Goal: Information Seeking & Learning: Learn about a topic

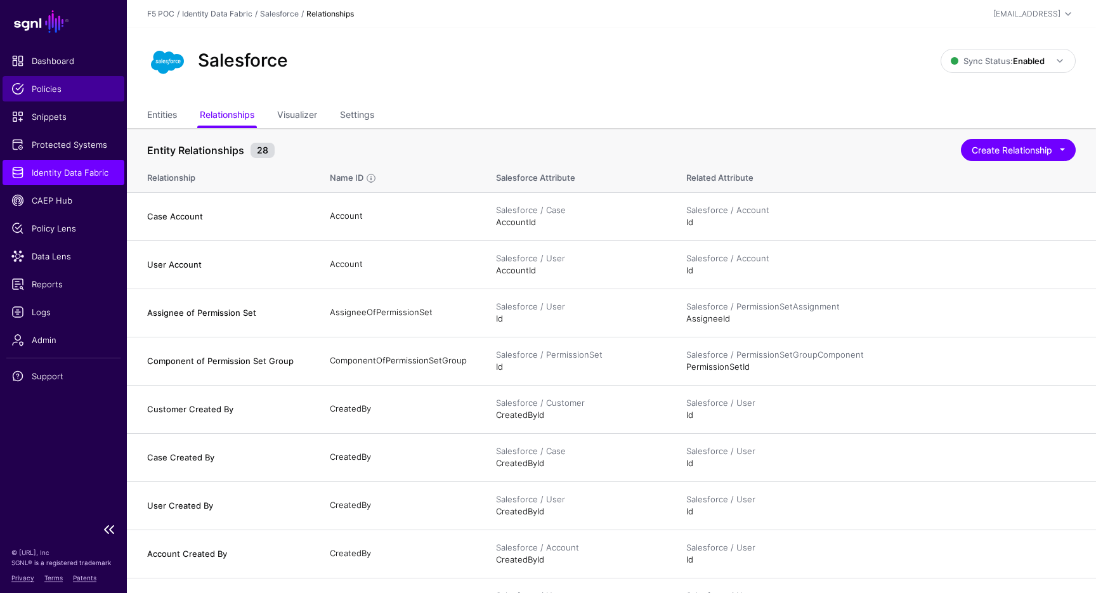
click at [72, 95] on link "Policies" at bounding box center [64, 88] width 122 height 25
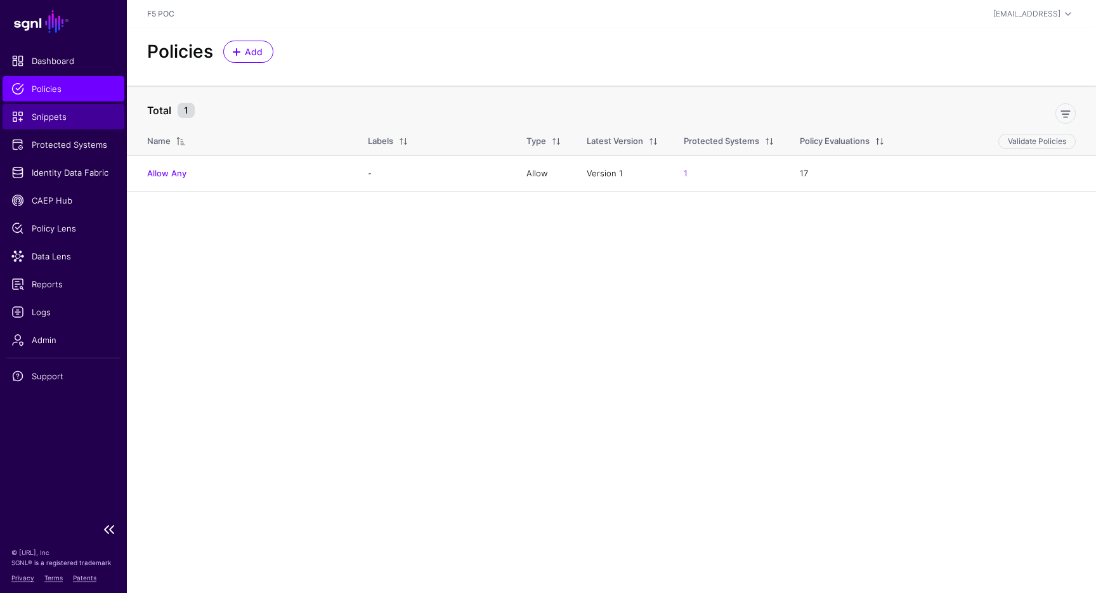
click at [79, 111] on span "Snippets" at bounding box center [63, 116] width 104 height 13
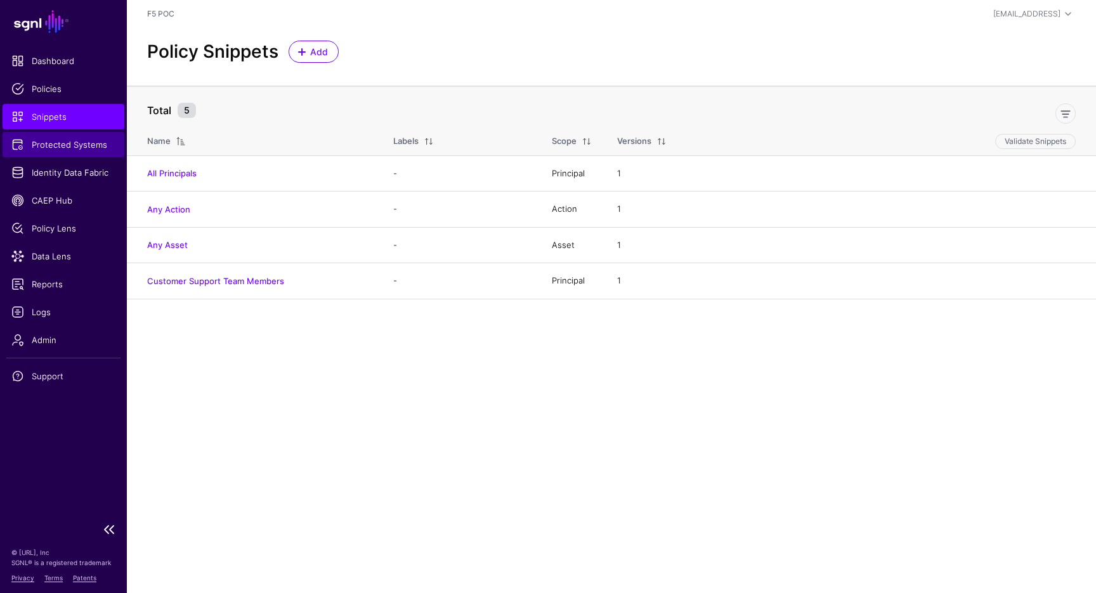
click at [81, 153] on link "Protected Systems" at bounding box center [64, 144] width 122 height 25
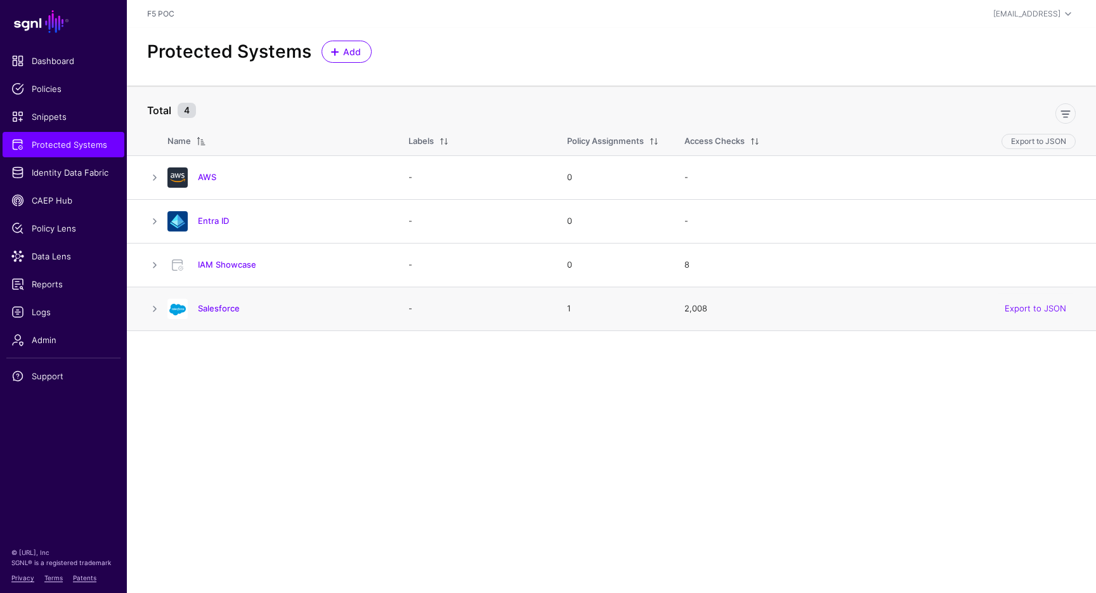
click at [209, 313] on h4 "Salesforce" at bounding box center [290, 307] width 185 height 11
click at [209, 311] on link "Salesforce" at bounding box center [219, 308] width 42 height 10
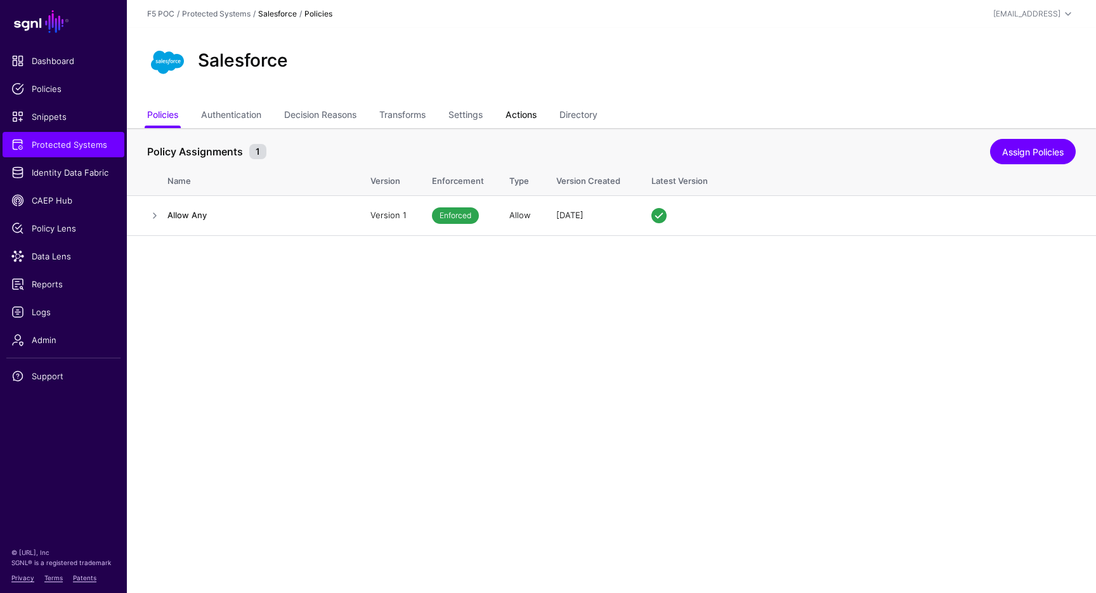
click at [536, 116] on link "Actions" at bounding box center [520, 116] width 31 height 24
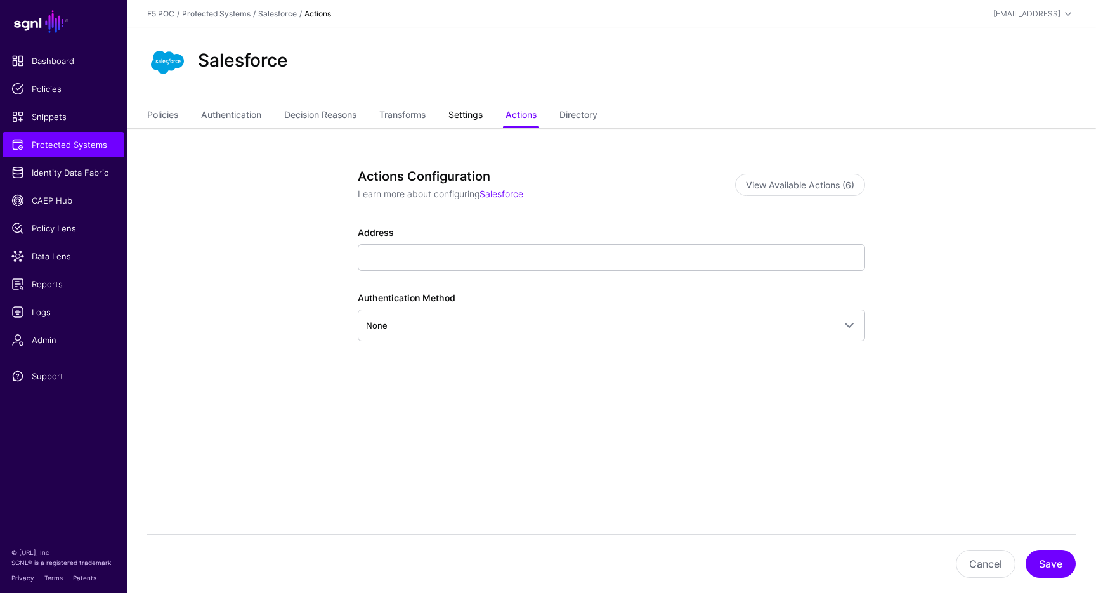
click at [480, 115] on link "Settings" at bounding box center [465, 116] width 34 height 24
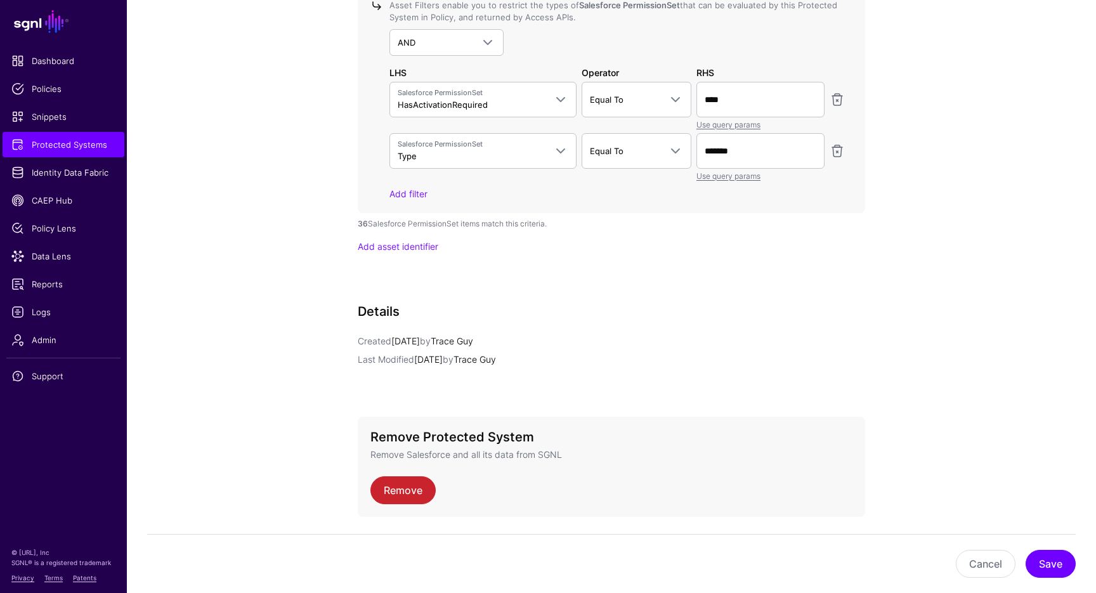
scroll to position [1270, 0]
click at [420, 195] on div "Add filter" at bounding box center [616, 190] width 455 height 13
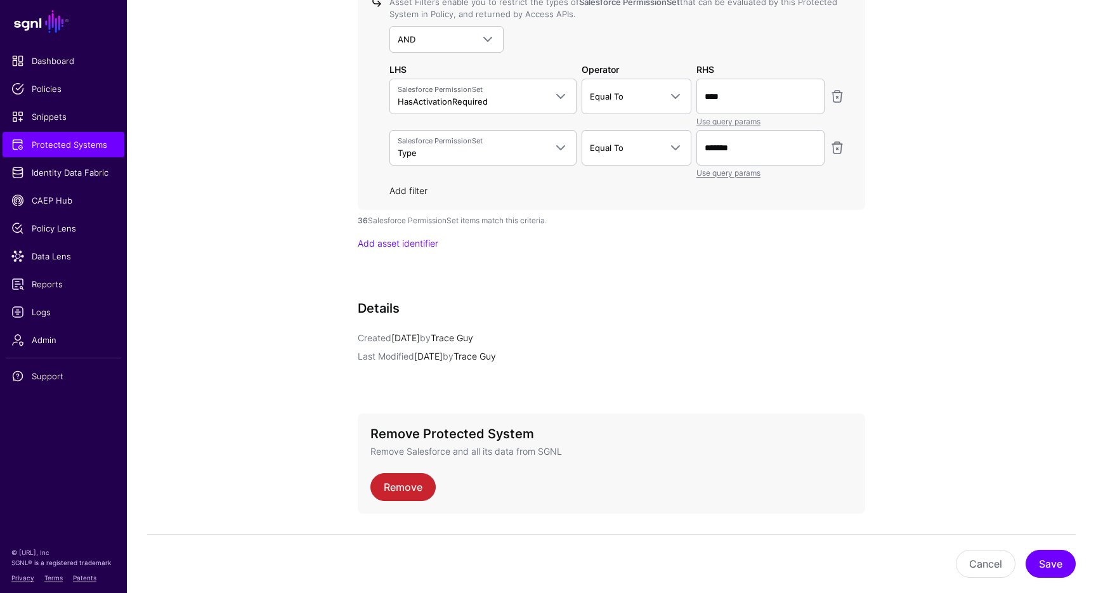
click at [420, 191] on link "Add filter" at bounding box center [408, 190] width 38 height 11
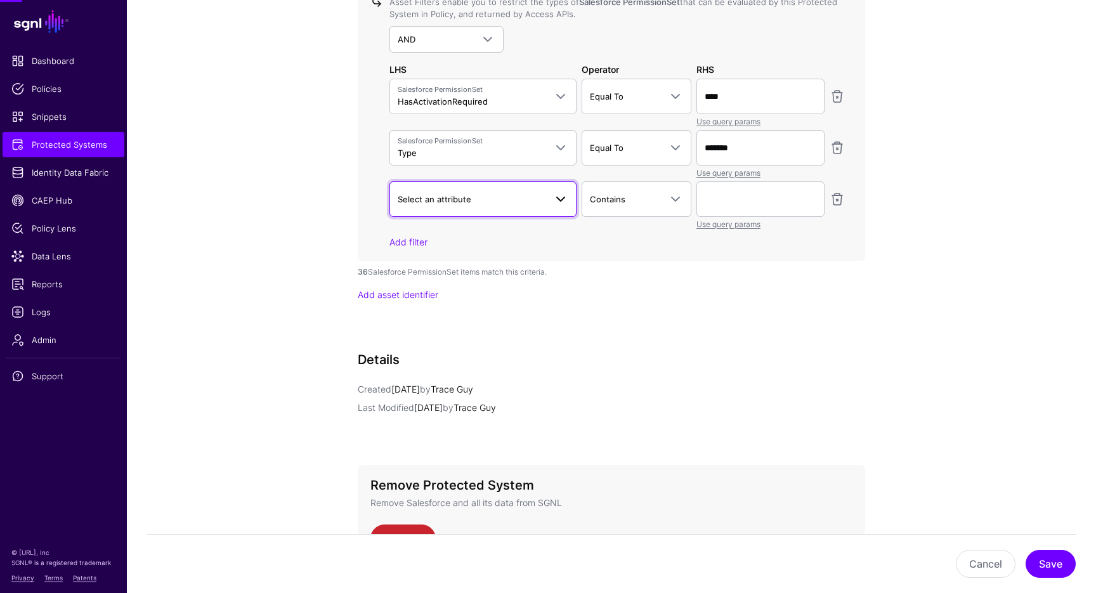
click at [507, 198] on span "Select an attribute" at bounding box center [472, 199] width 148 height 14
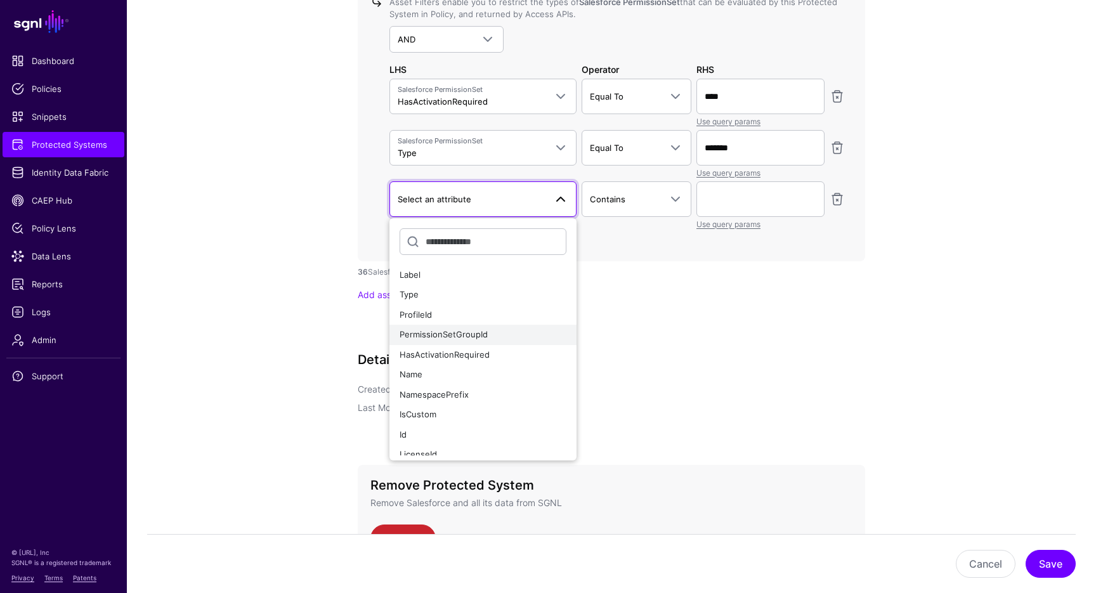
scroll to position [10, 0]
click at [516, 381] on div "NamespacePrefix" at bounding box center [482, 385] width 167 height 13
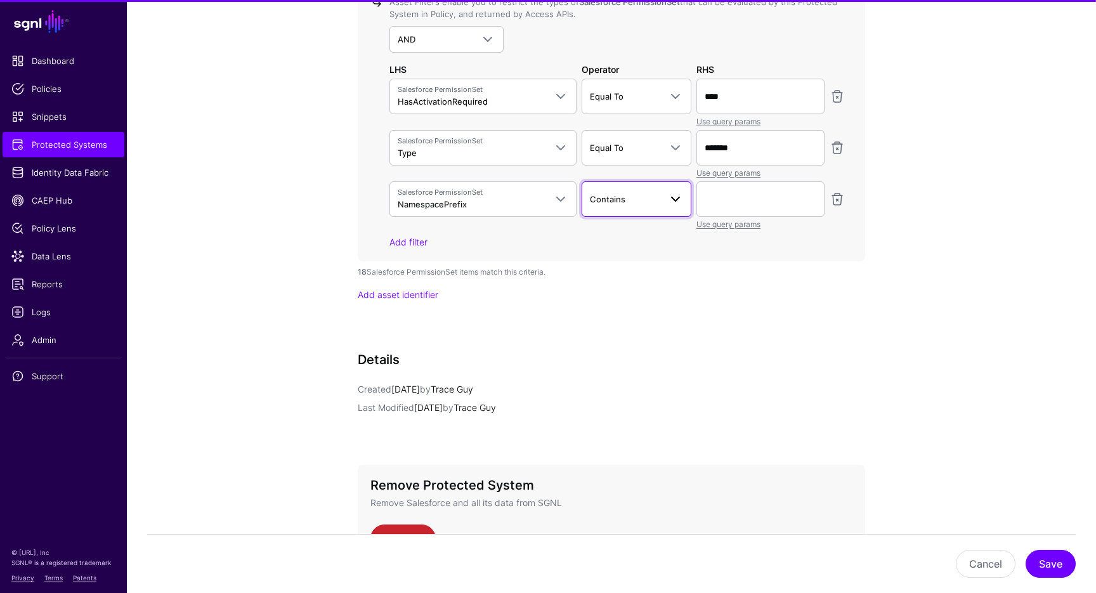
click at [657, 202] on span "Contains" at bounding box center [625, 199] width 71 height 14
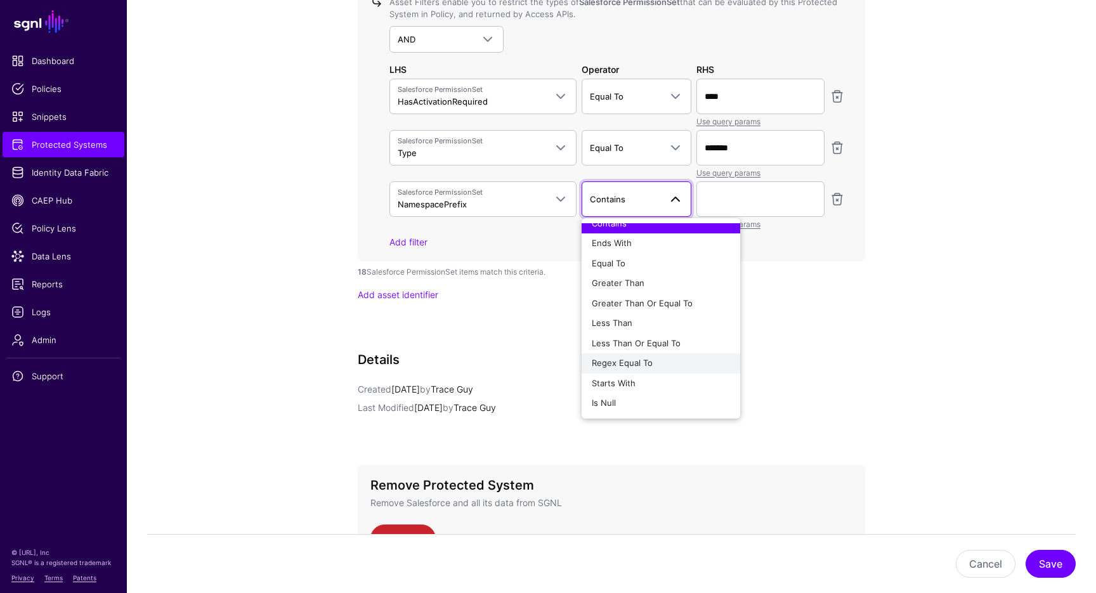
click at [667, 365] on div "Regex Equal To" at bounding box center [660, 363] width 138 height 13
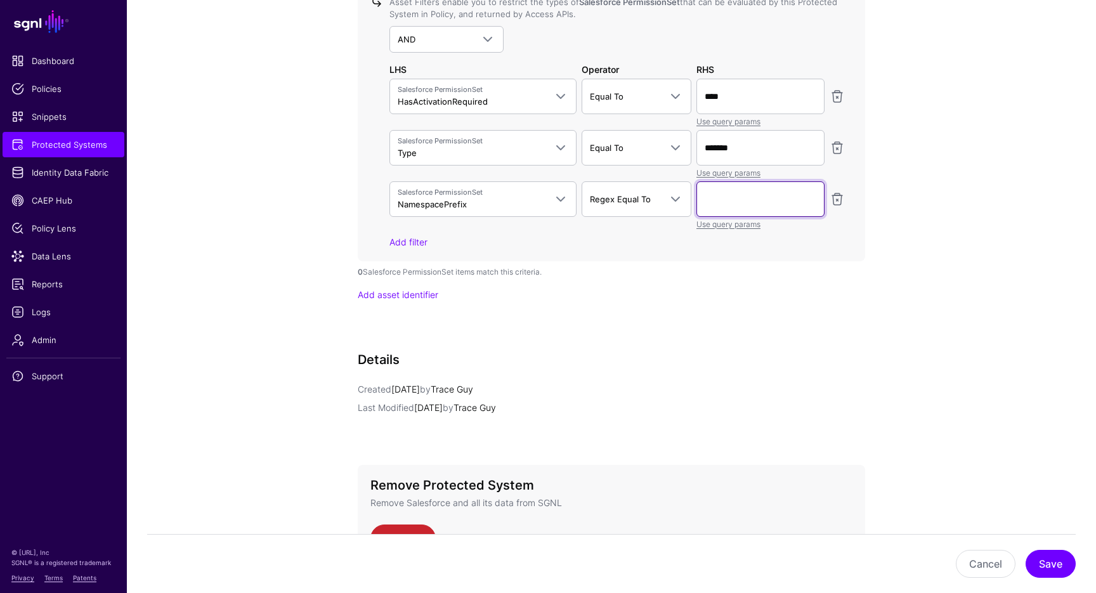
click at [722, 200] on input "text" at bounding box center [760, 199] width 128 height 36
click at [668, 193] on span at bounding box center [675, 198] width 15 height 15
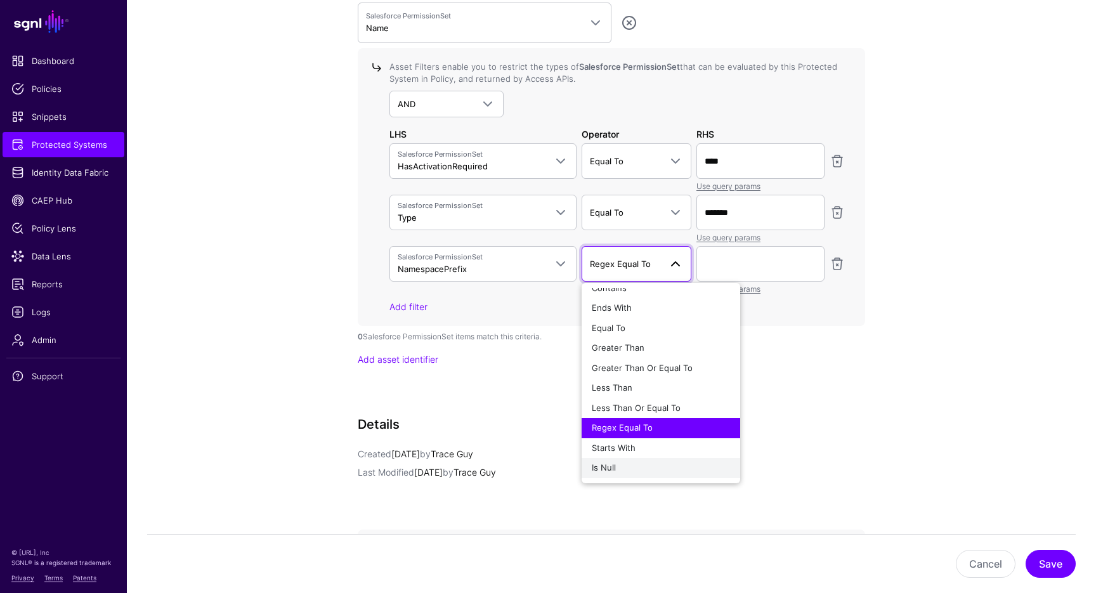
click at [684, 468] on div "Is Null" at bounding box center [660, 468] width 138 height 13
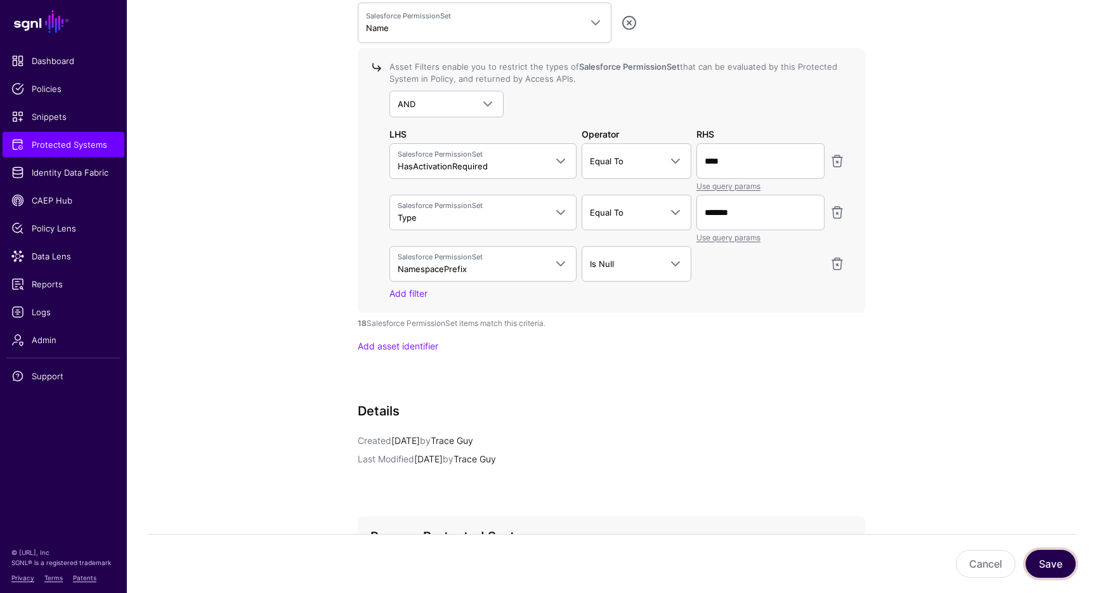
click at [1044, 557] on button "Save" at bounding box center [1050, 564] width 50 height 28
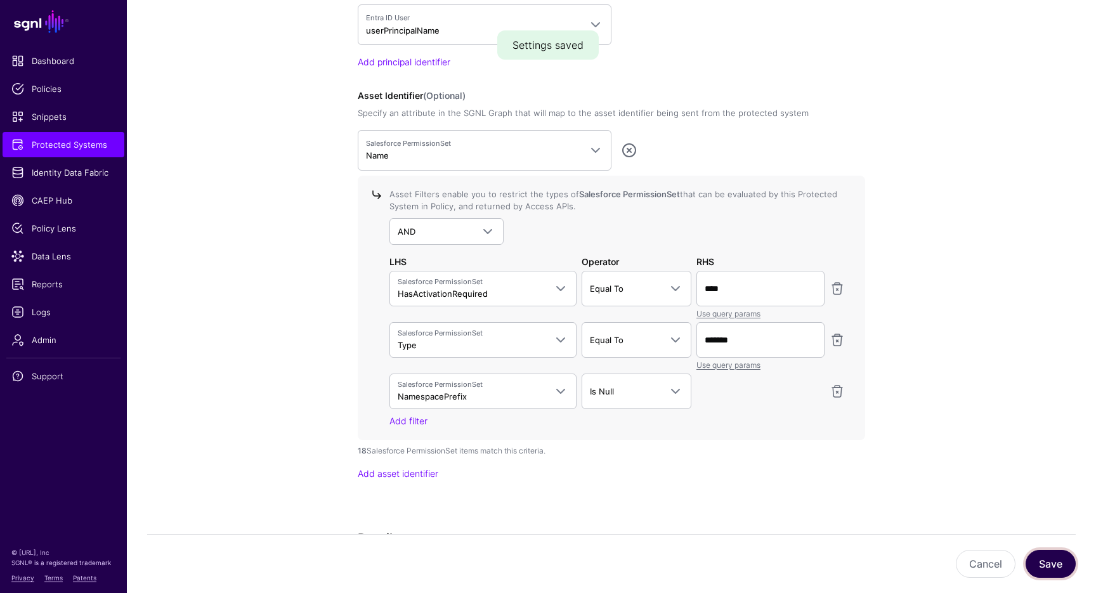
scroll to position [1113, 0]
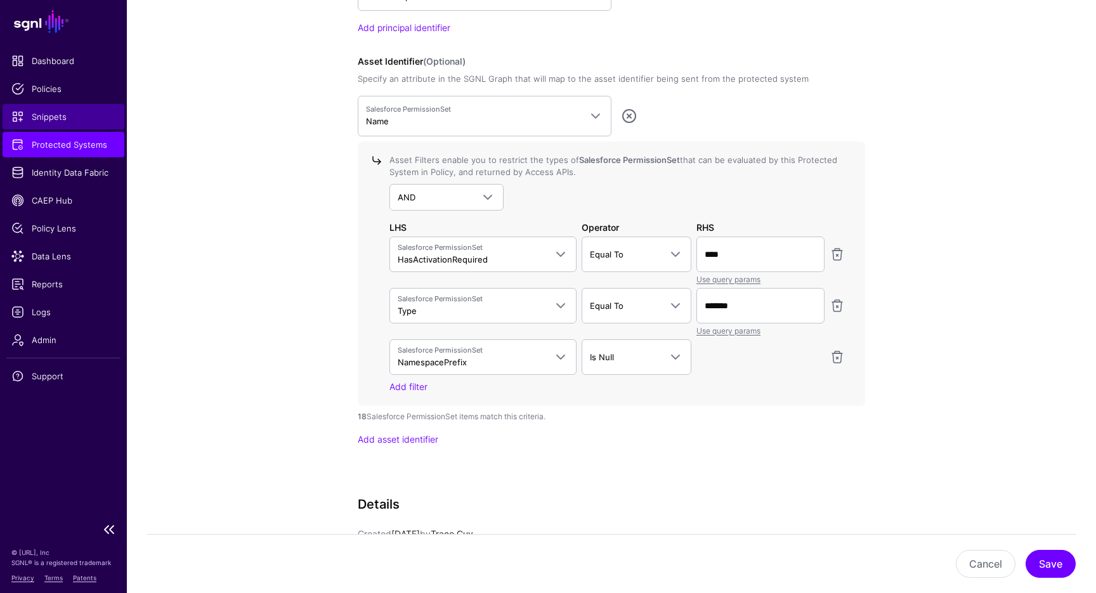
click at [74, 117] on span "Snippets" at bounding box center [63, 116] width 104 height 13
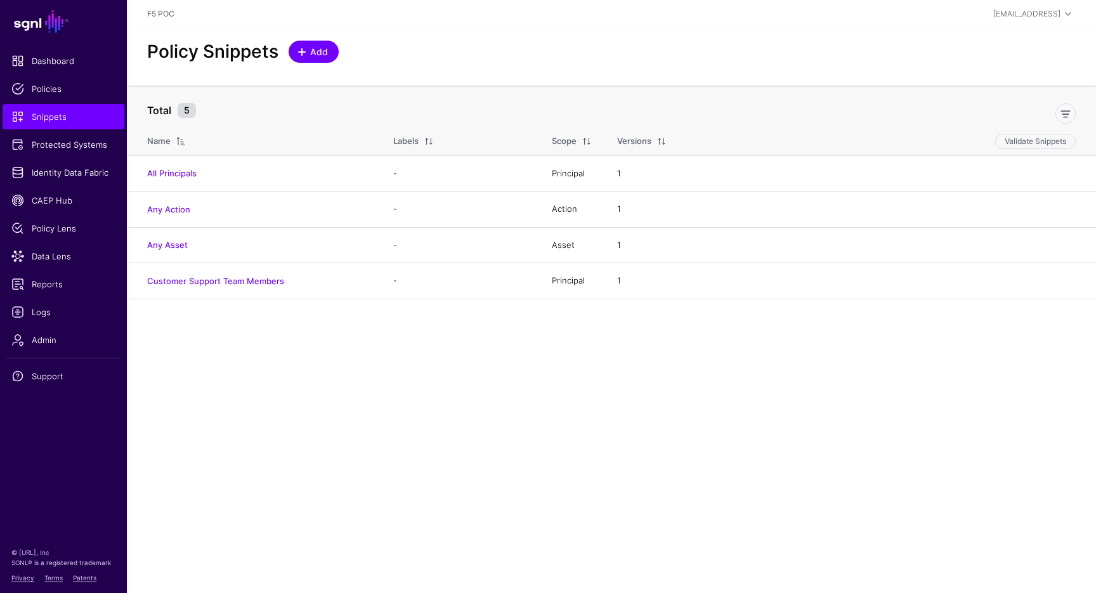
click at [311, 50] on span "Add" at bounding box center [319, 51] width 21 height 13
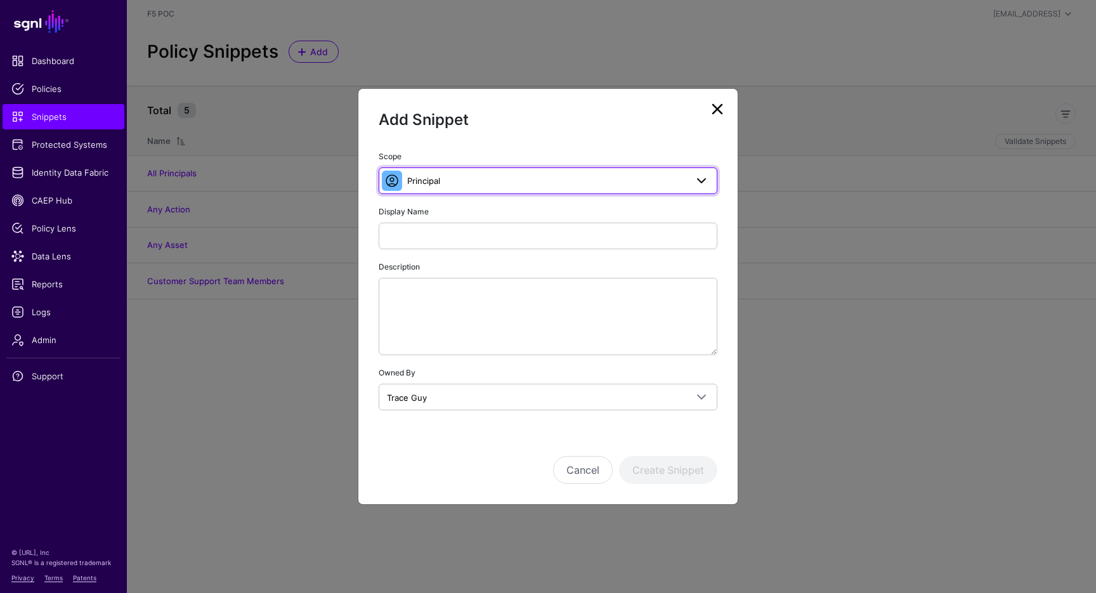
click at [555, 187] on span "Principal" at bounding box center [546, 181] width 279 height 14
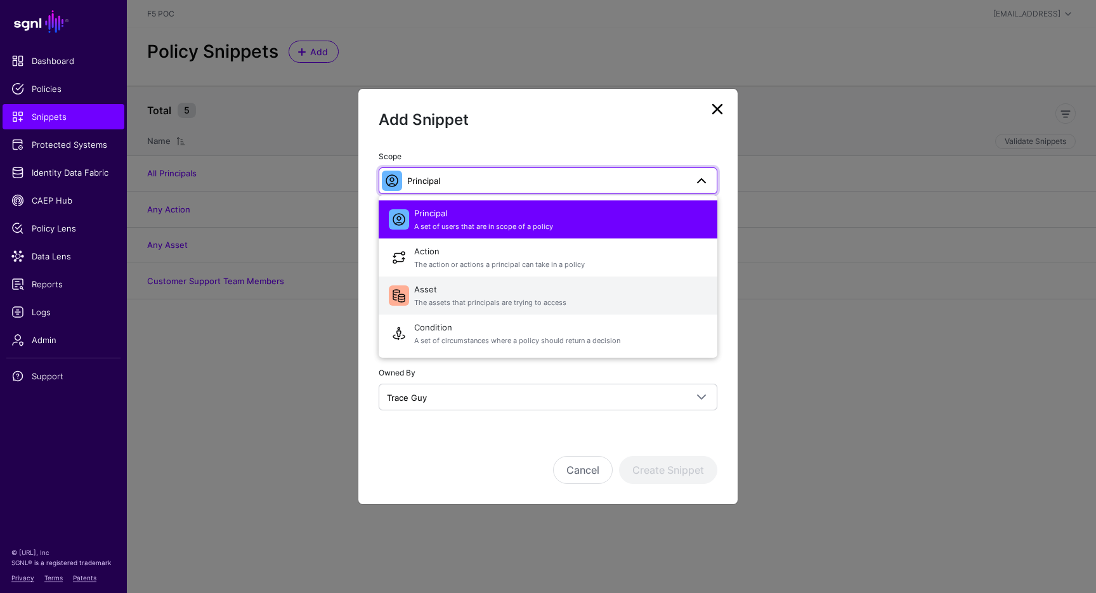
click at [620, 302] on span "The assets that principals are trying to access" at bounding box center [560, 302] width 293 height 11
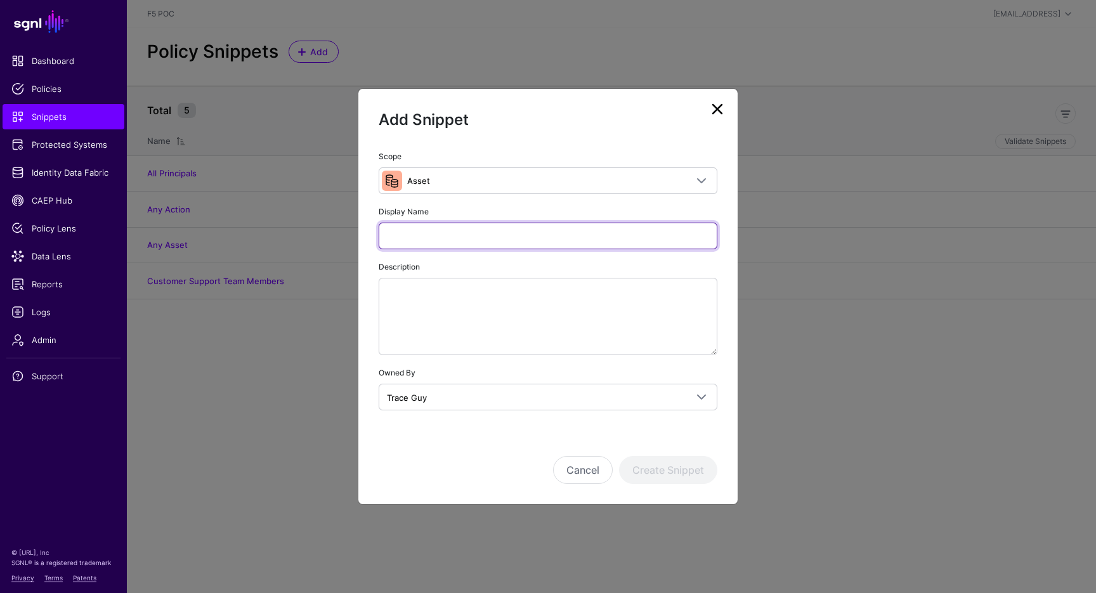
click at [585, 235] on input "Display Name" at bounding box center [547, 236] width 339 height 27
type input "**********"
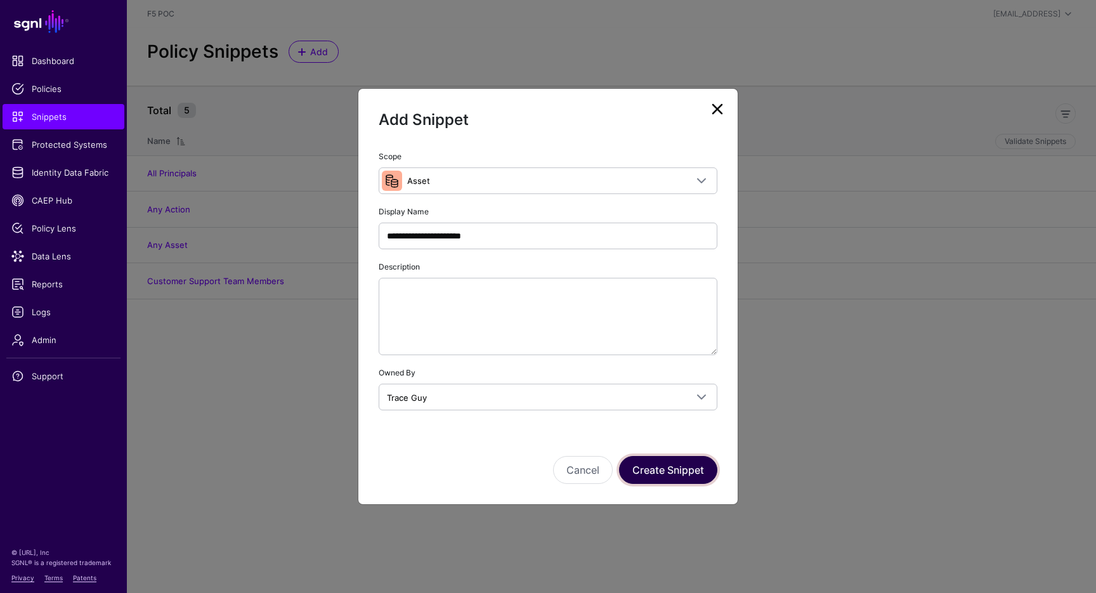
click at [678, 475] on button "Create Snippet" at bounding box center [668, 470] width 98 height 28
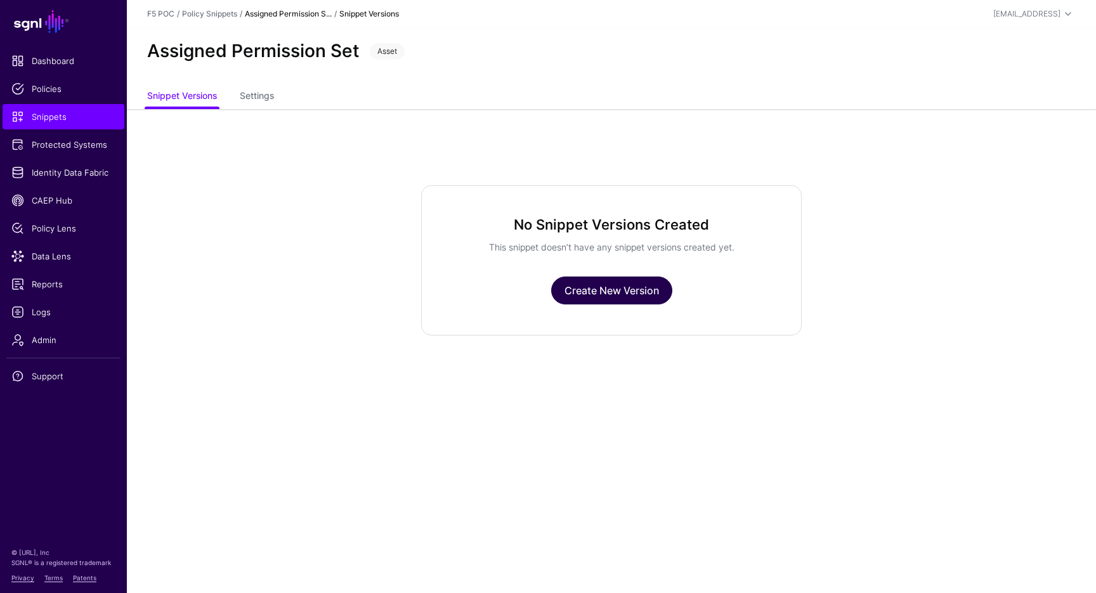
click at [630, 292] on link "Create New Version" at bounding box center [611, 290] width 121 height 28
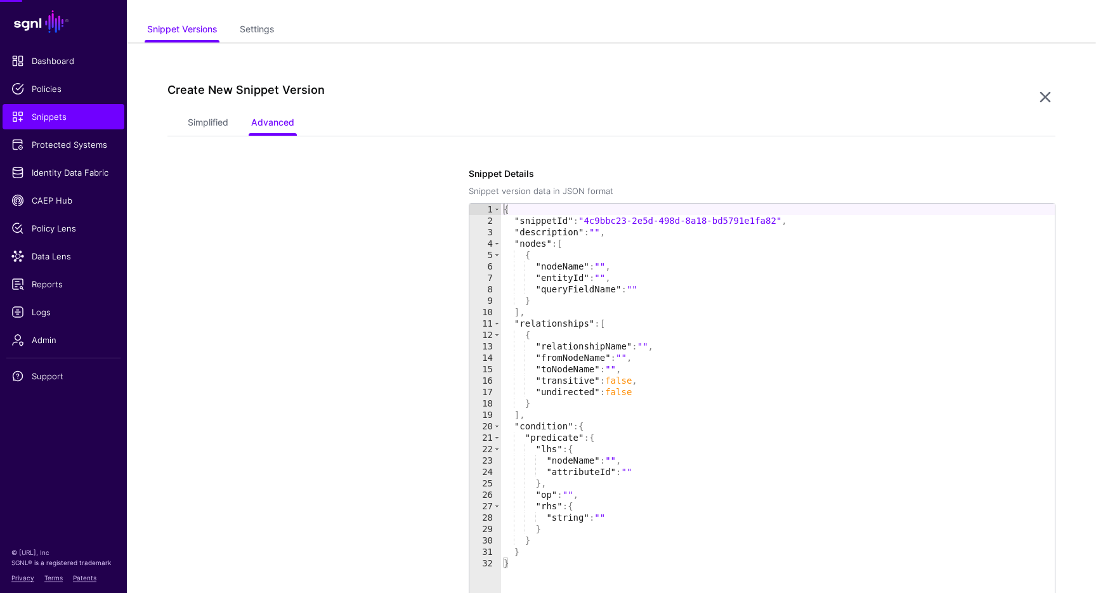
scroll to position [108, 0]
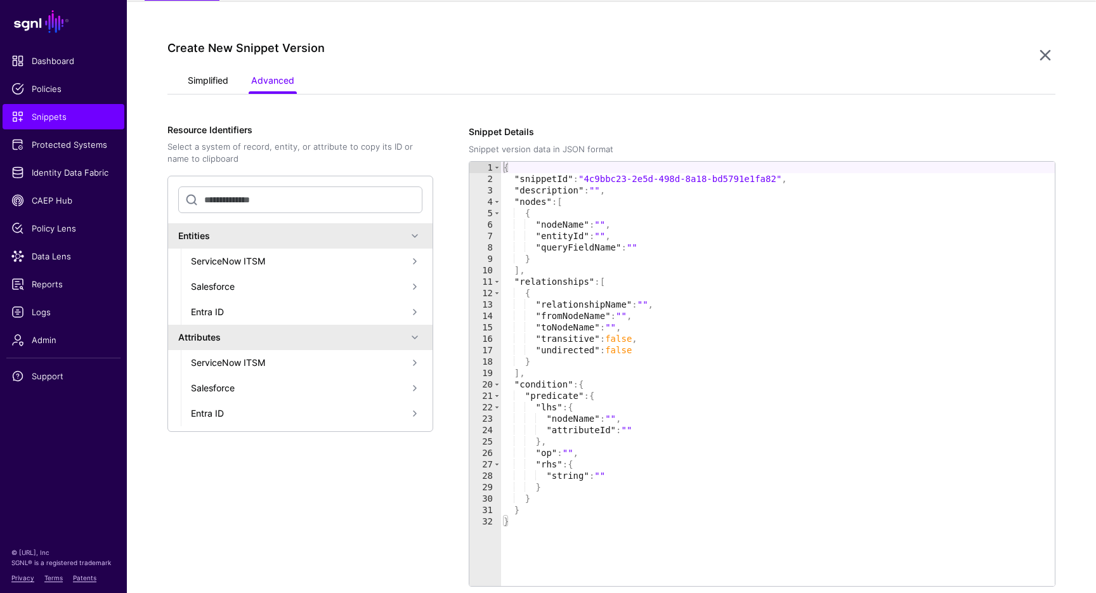
click at [221, 83] on link "Simplified" at bounding box center [208, 82] width 41 height 24
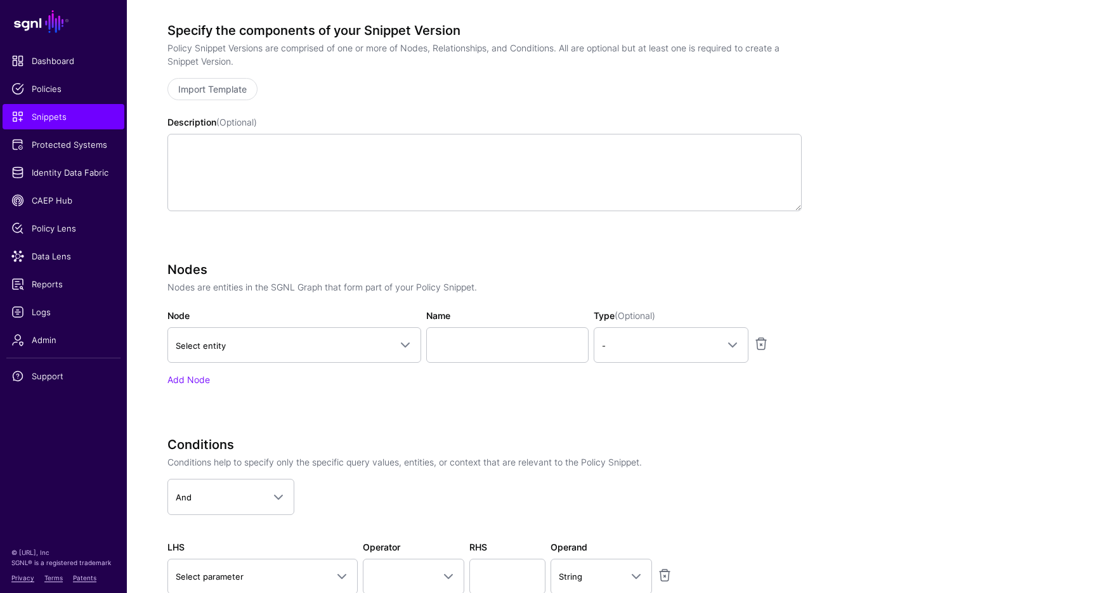
scroll to position [212, 0]
click at [243, 87] on link "Import Template" at bounding box center [212, 87] width 90 height 22
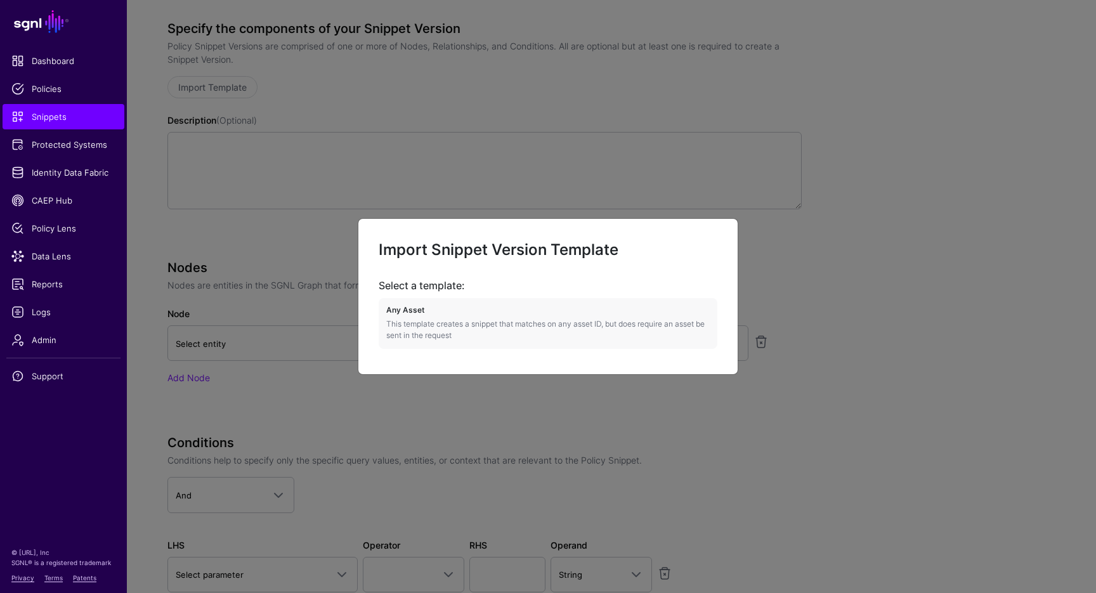
click at [769, 289] on ngb-modal-window "Import Snippet Version Template Select a template: Any Asset This template crea…" at bounding box center [548, 296] width 1096 height 593
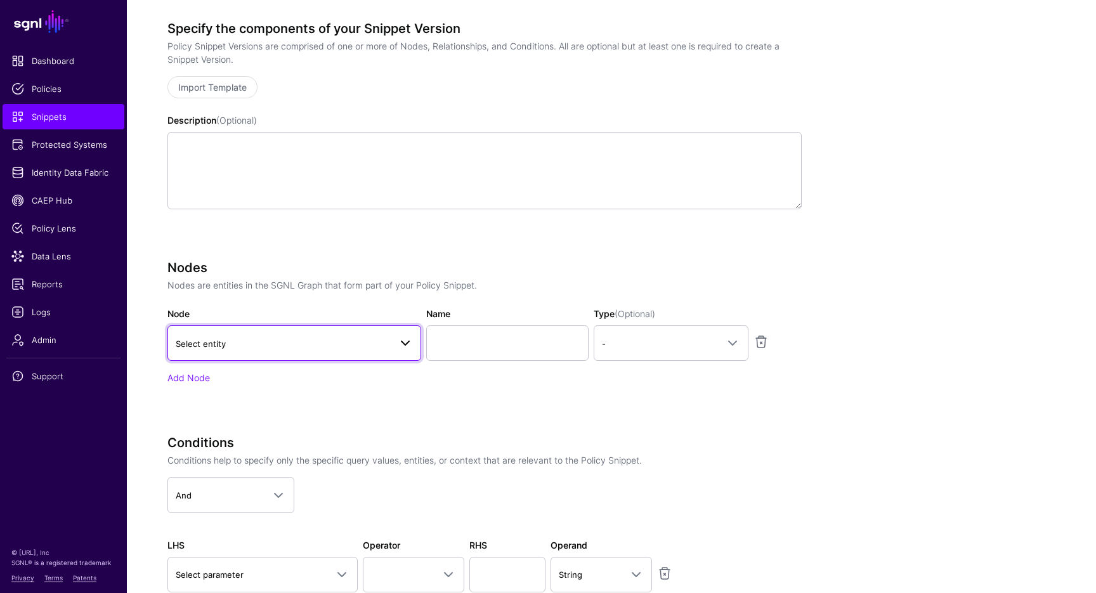
click at [391, 346] on span at bounding box center [401, 342] width 23 height 15
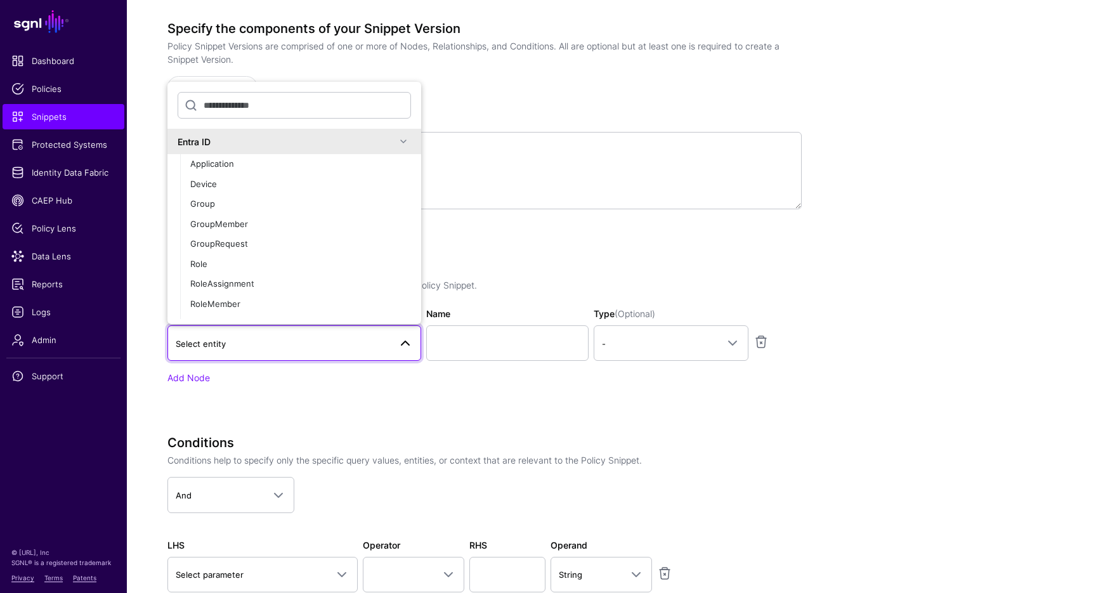
click at [409, 147] on span at bounding box center [403, 141] width 15 height 15
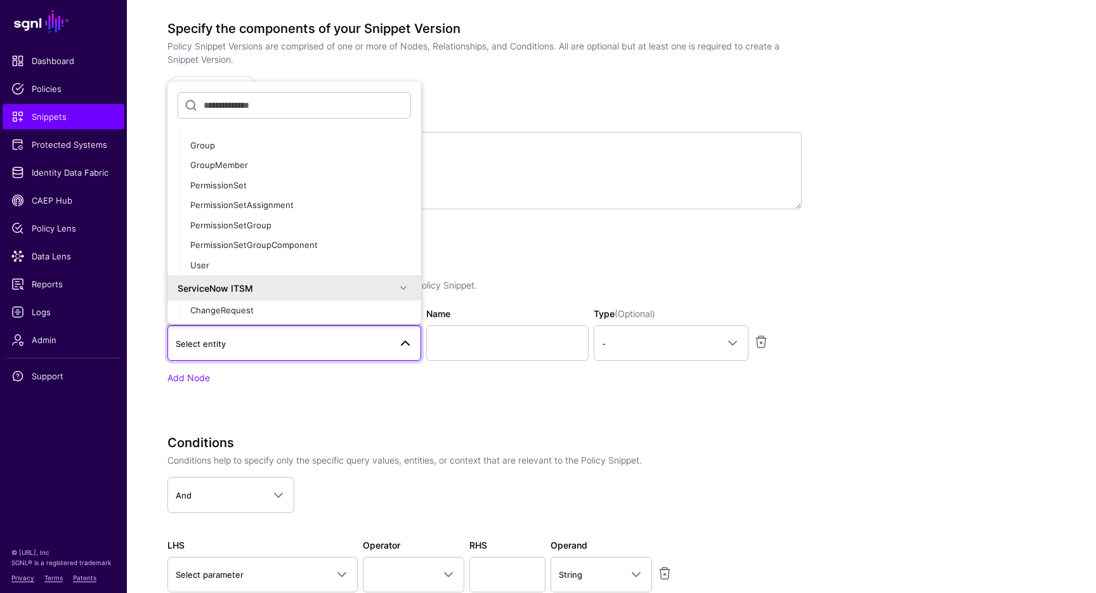
scroll to position [105, 0]
click at [359, 183] on div "PermissionSet" at bounding box center [300, 184] width 221 height 13
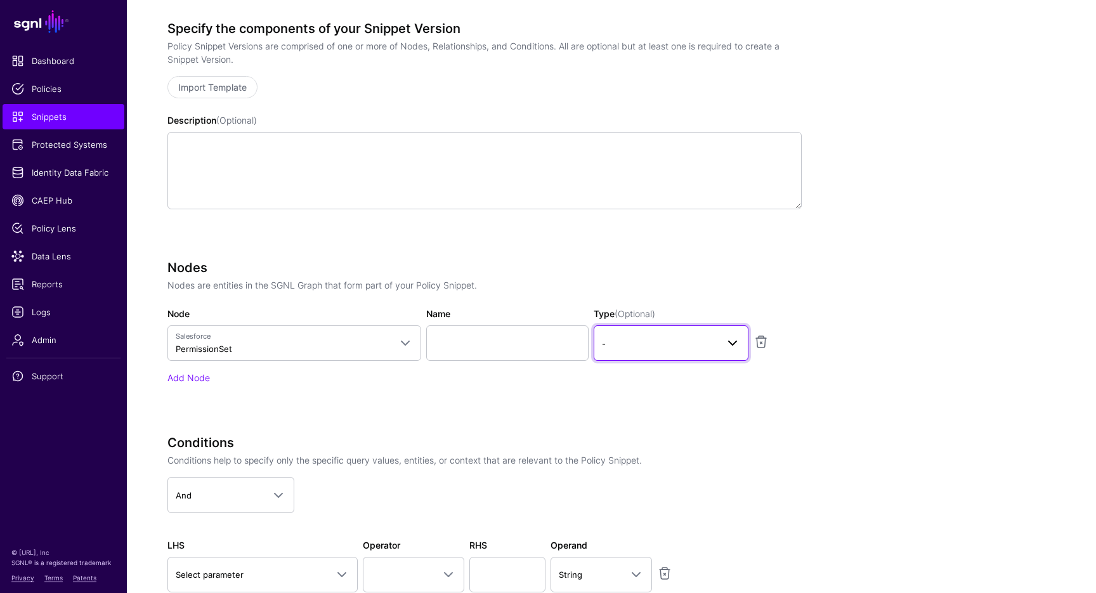
click at [618, 349] on span "-" at bounding box center [659, 344] width 115 height 14
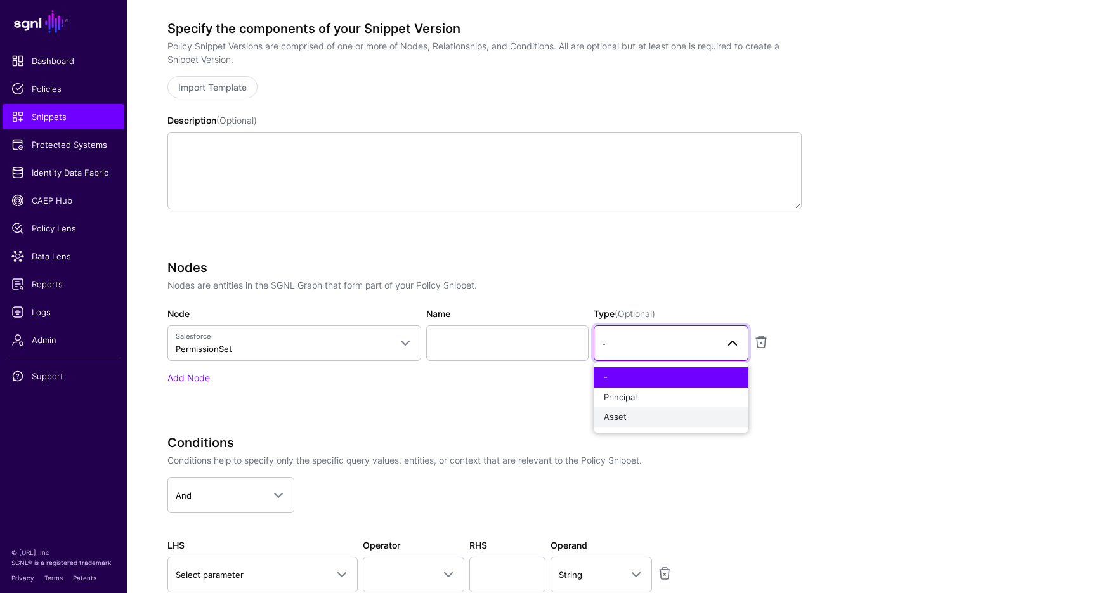
click at [657, 411] on div "Asset" at bounding box center [671, 417] width 134 height 13
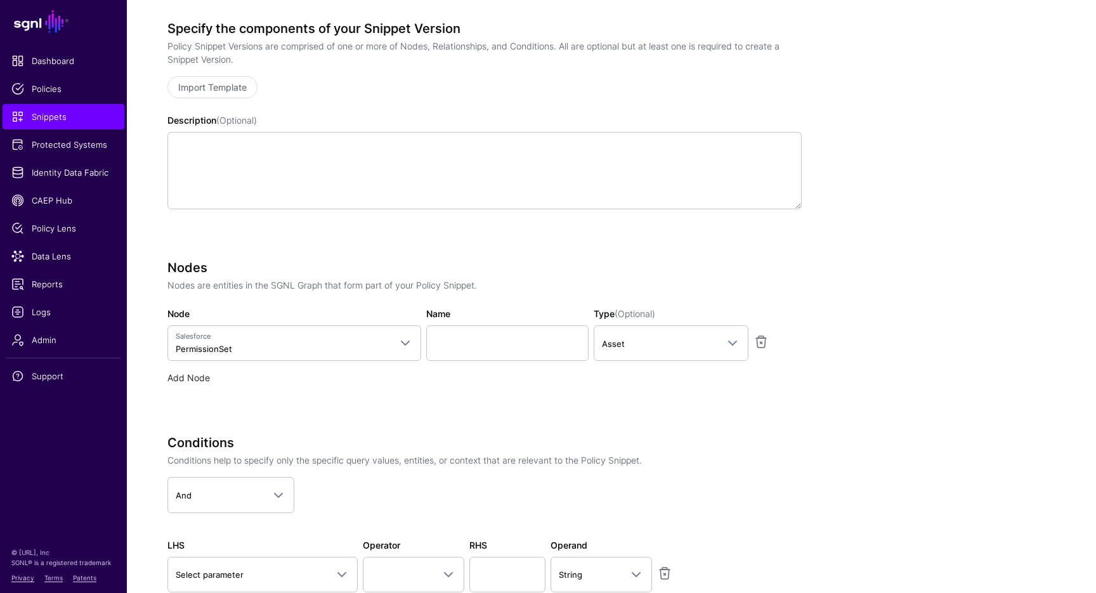
click at [183, 375] on link "Add Node" at bounding box center [188, 377] width 42 height 11
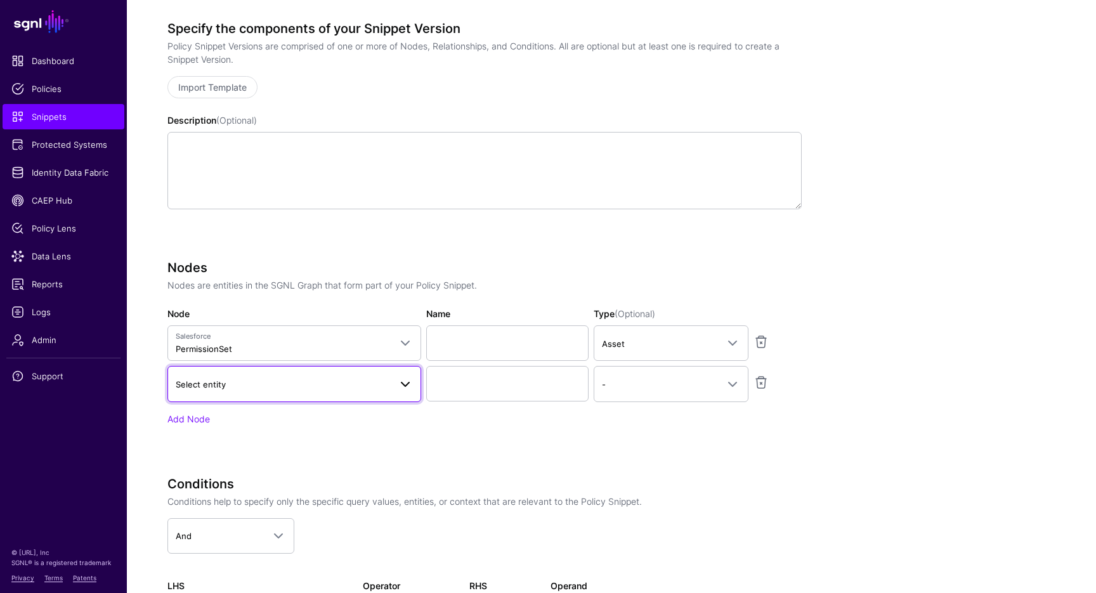
click at [349, 390] on span "Select entity" at bounding box center [294, 383] width 237 height 15
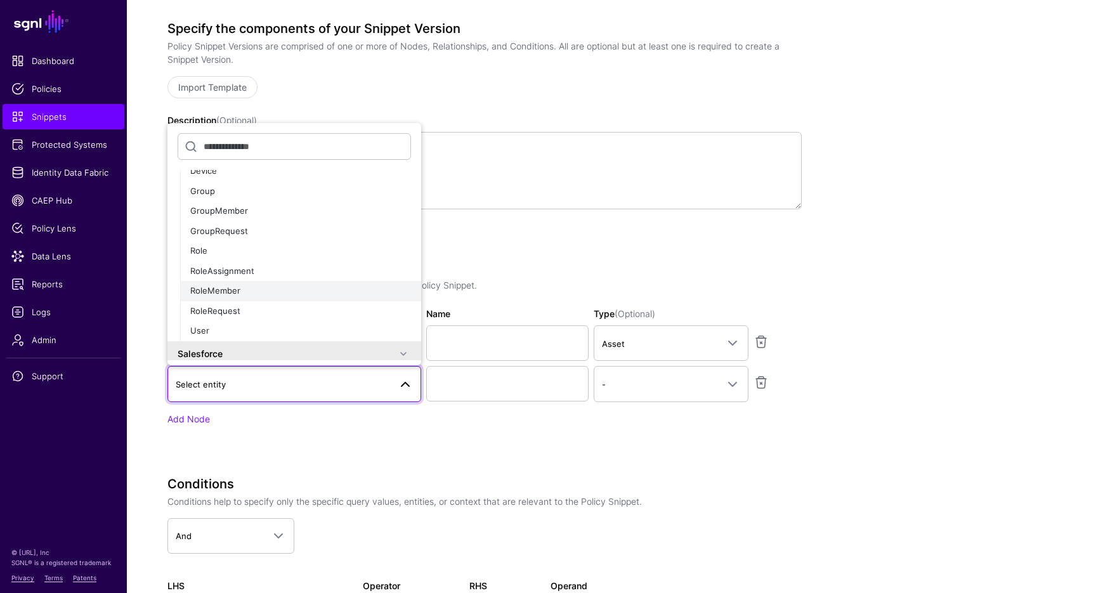
scroll to position [55, 0]
click at [352, 333] on div "User" at bounding box center [300, 329] width 221 height 13
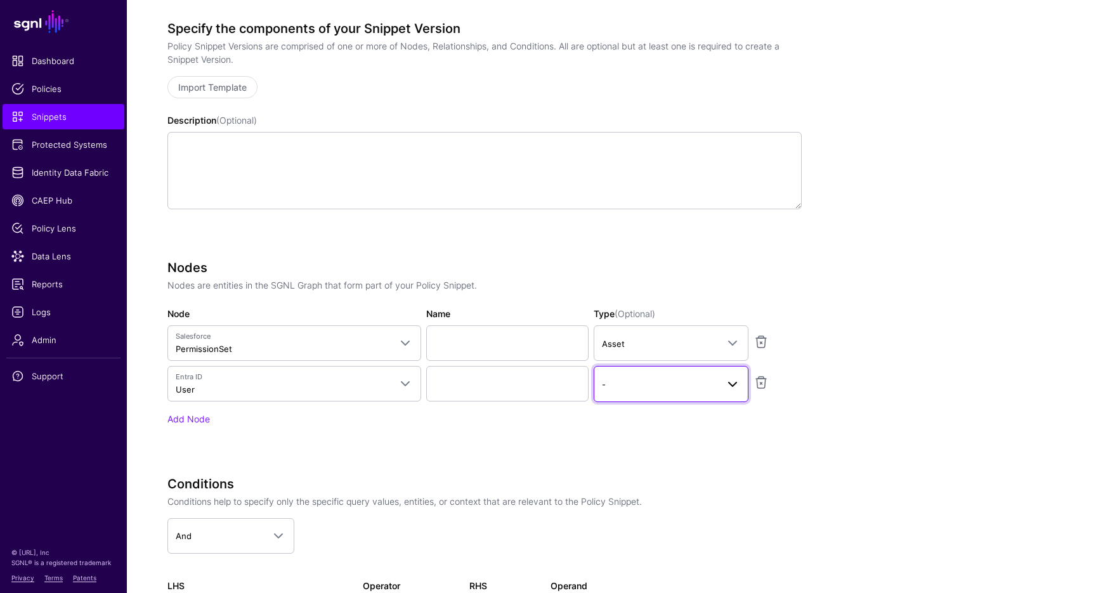
click at [642, 392] on link "-" at bounding box center [670, 384] width 155 height 36
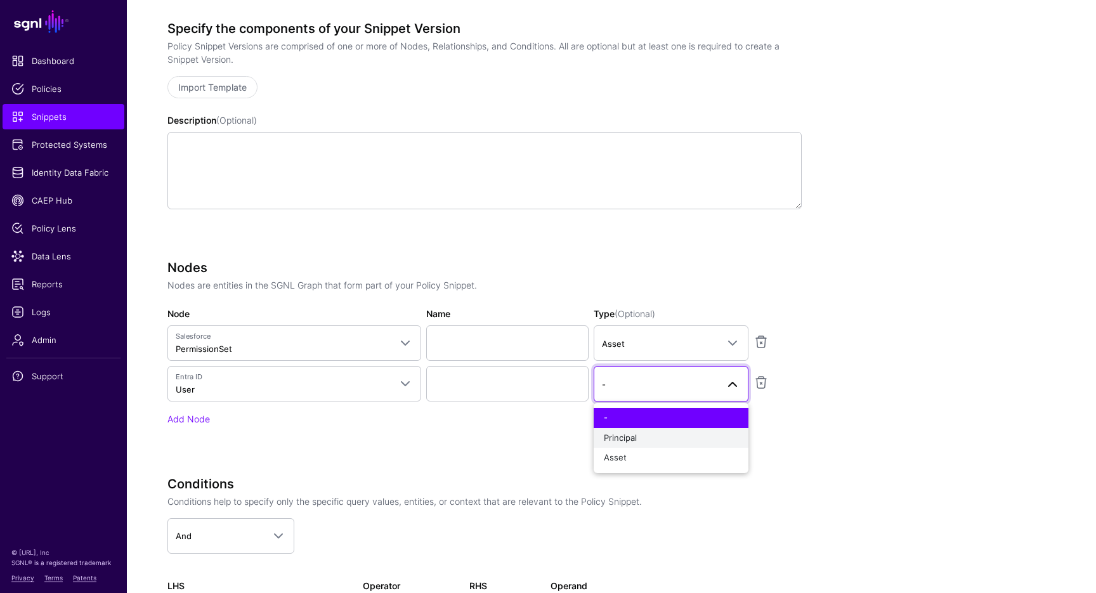
click at [630, 446] on button "Principal" at bounding box center [670, 438] width 155 height 20
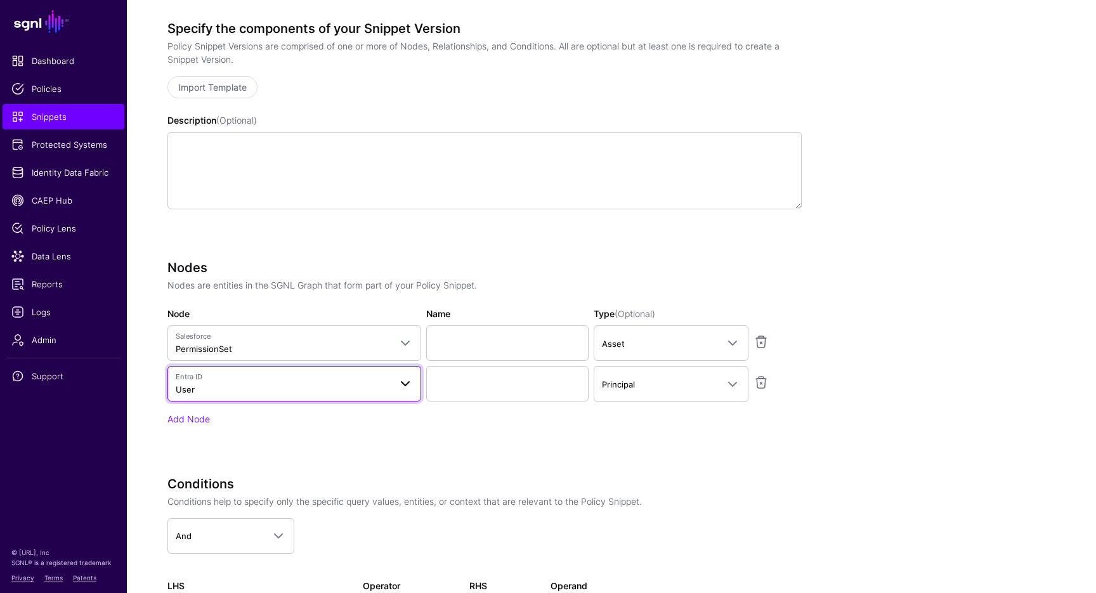
click at [408, 389] on span at bounding box center [405, 383] width 15 height 15
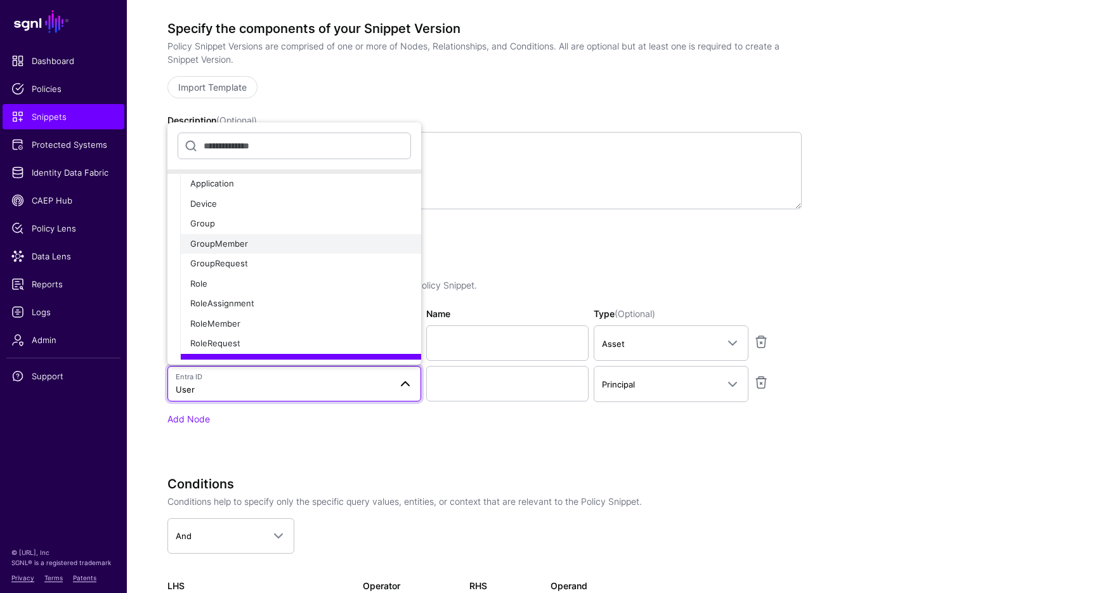
scroll to position [0, 0]
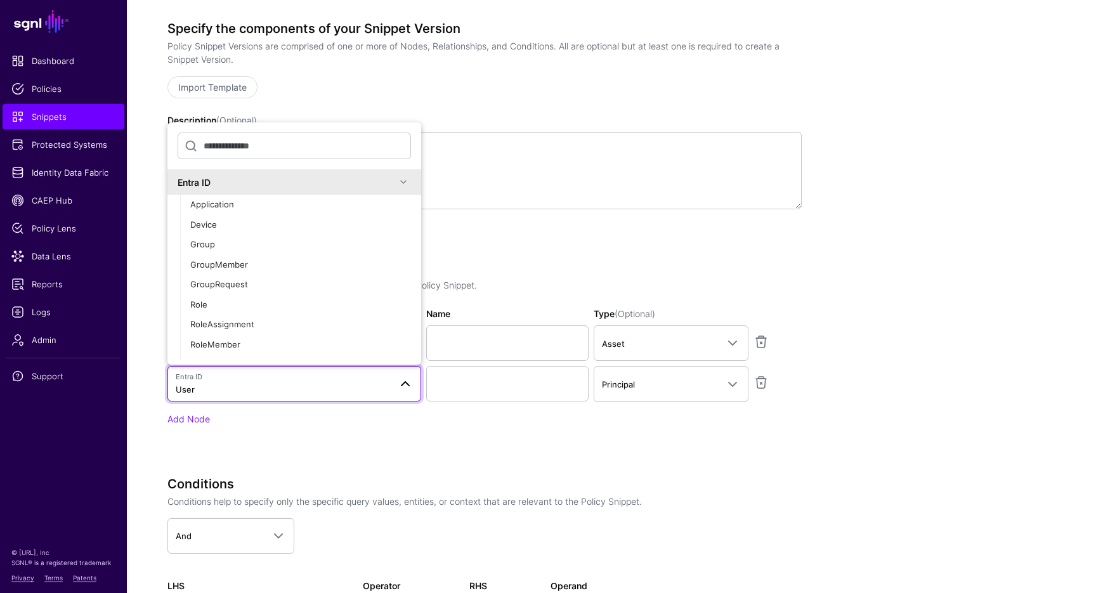
click at [403, 179] on span at bounding box center [403, 181] width 15 height 15
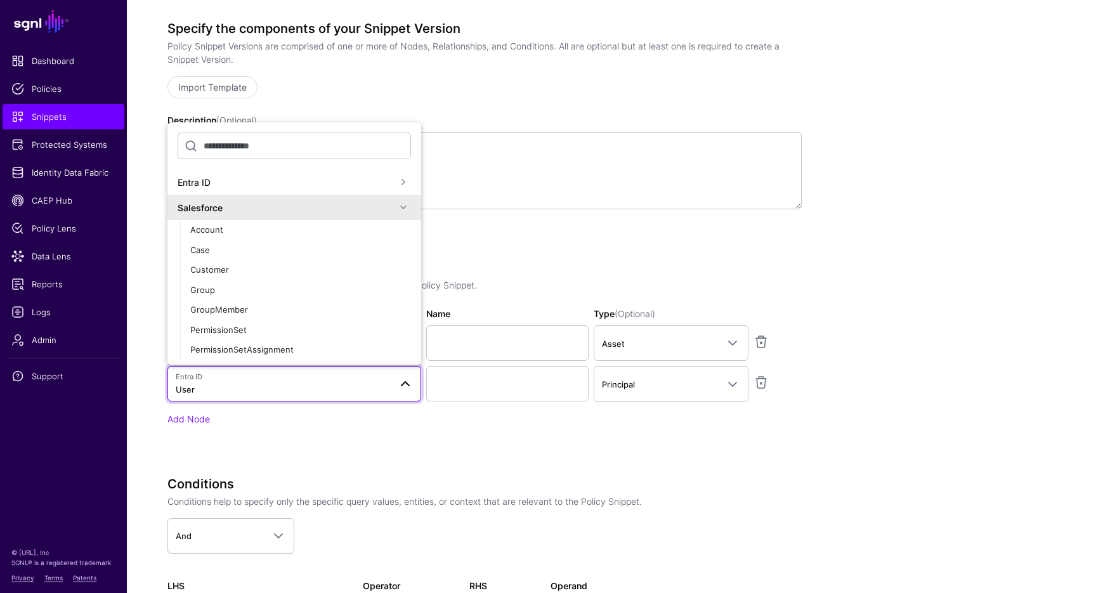
click at [399, 206] on span at bounding box center [403, 207] width 15 height 15
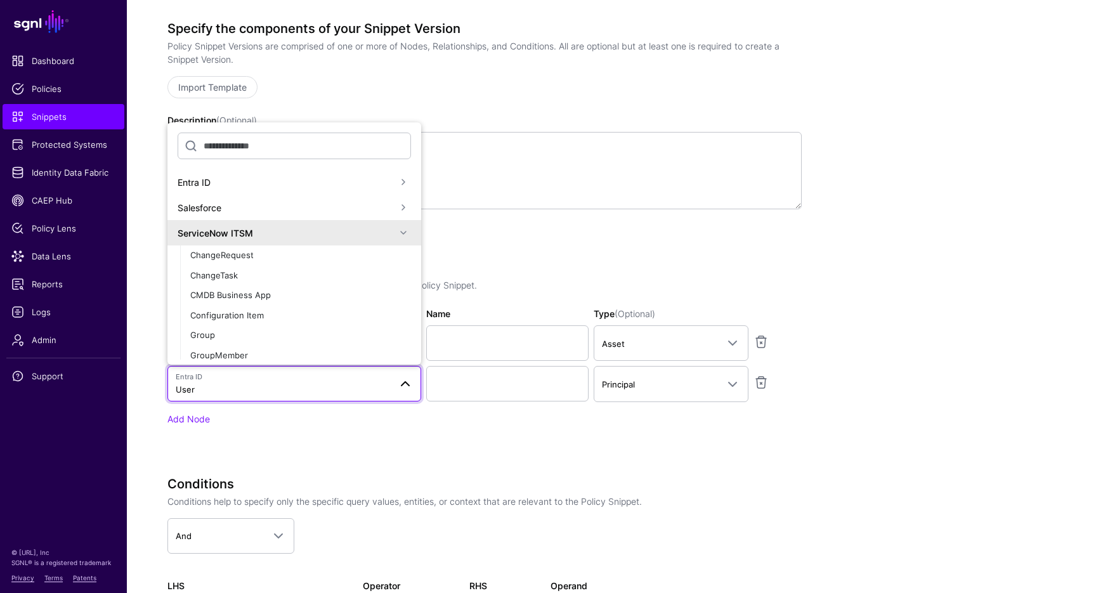
click at [560, 253] on div "Specify the components of your Snippet Version Policy Snippet Versions are comp…" at bounding box center [484, 356] width 634 height 671
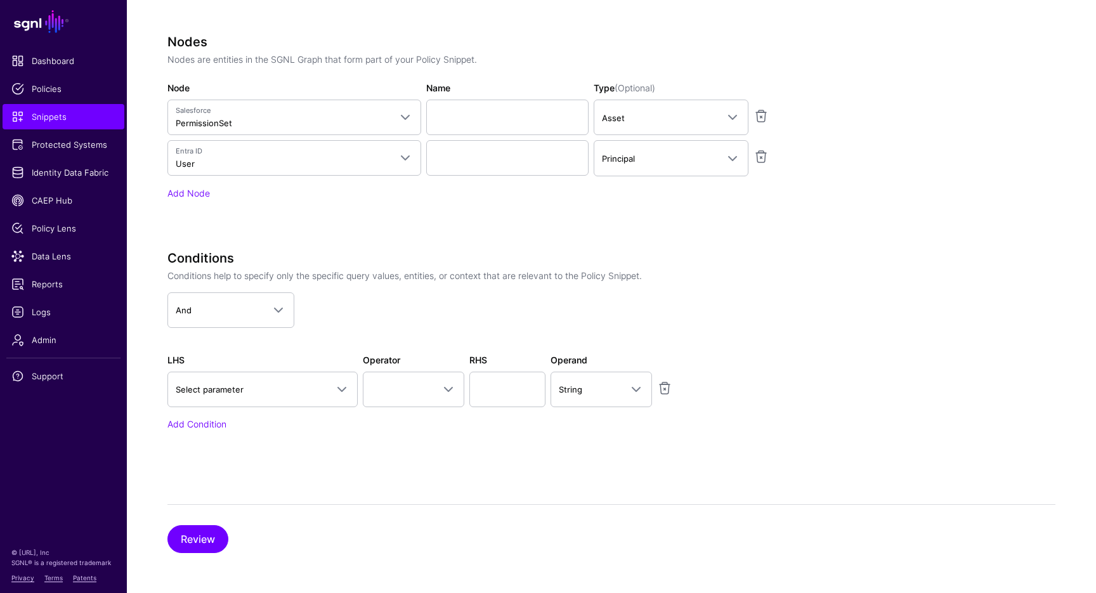
scroll to position [422, 0]
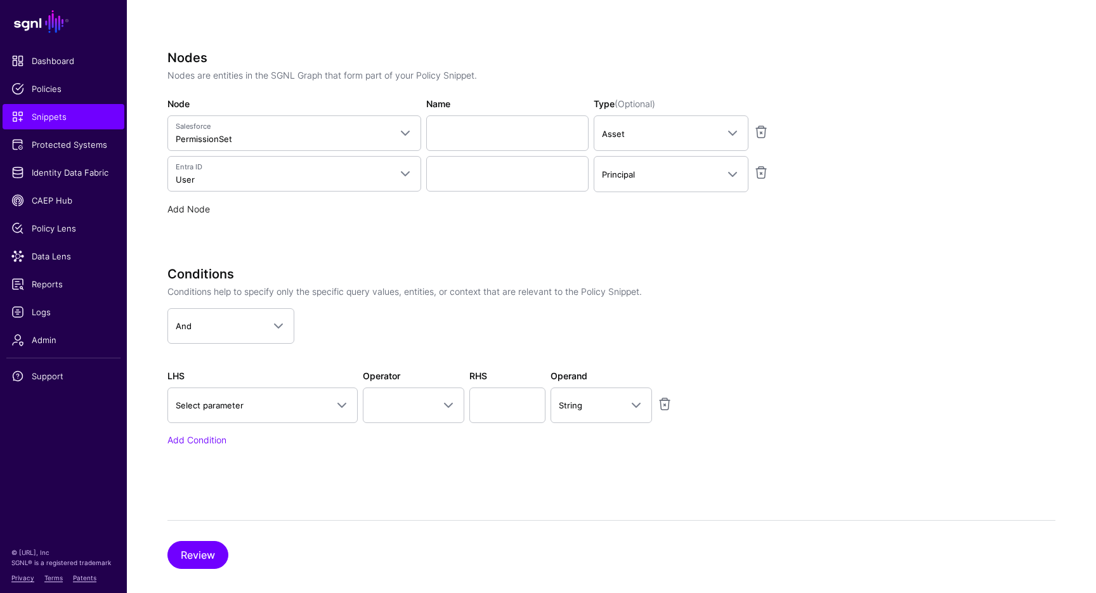
click at [205, 209] on link "Add Node" at bounding box center [188, 209] width 42 height 11
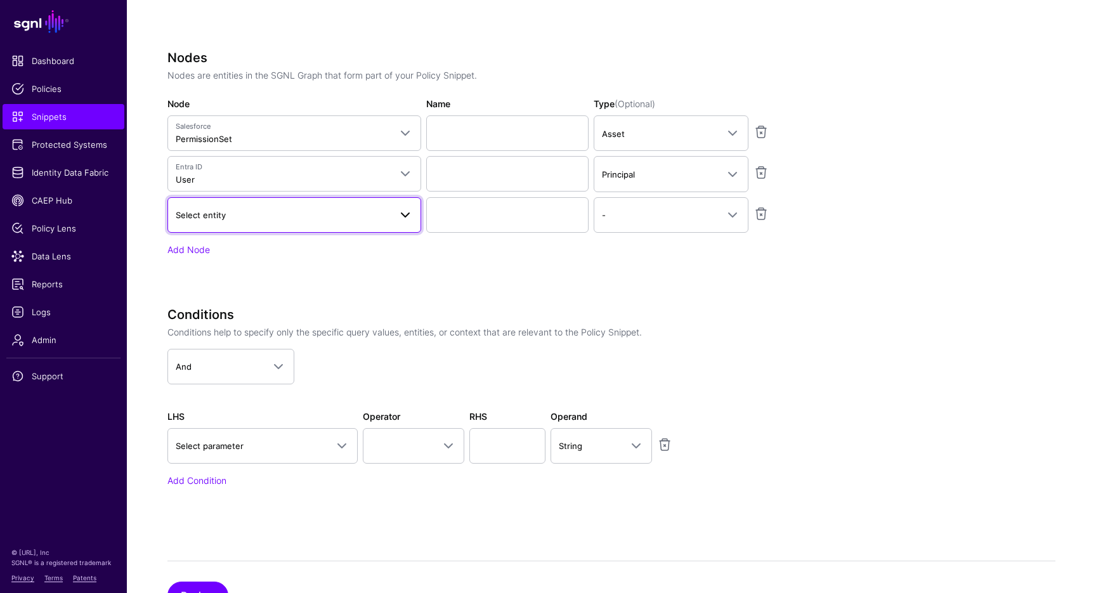
click at [393, 212] on span at bounding box center [401, 214] width 23 height 15
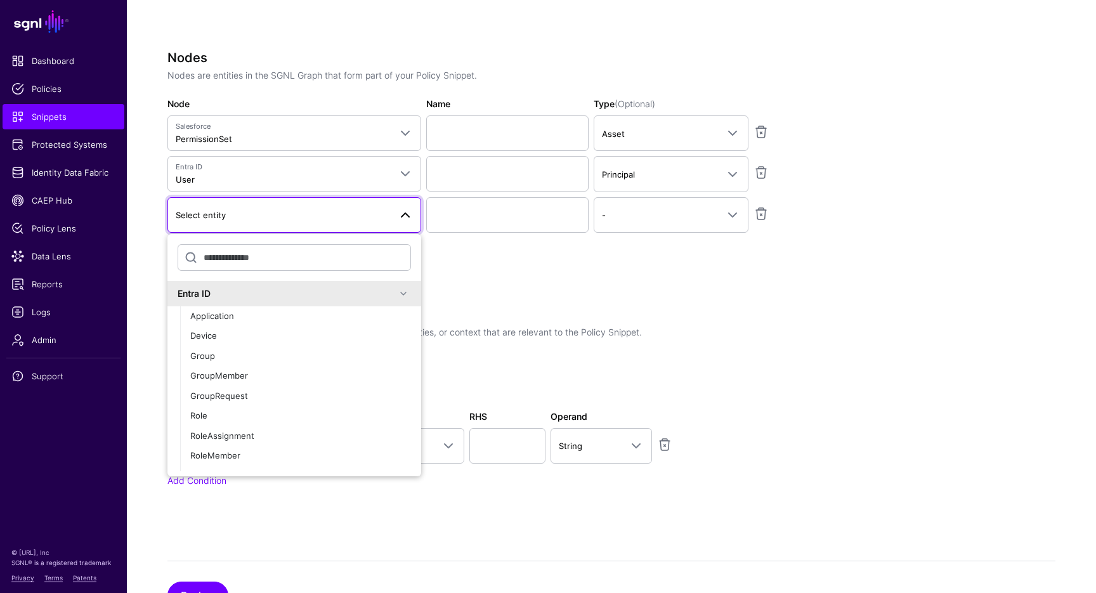
click at [408, 290] on span at bounding box center [403, 293] width 15 height 15
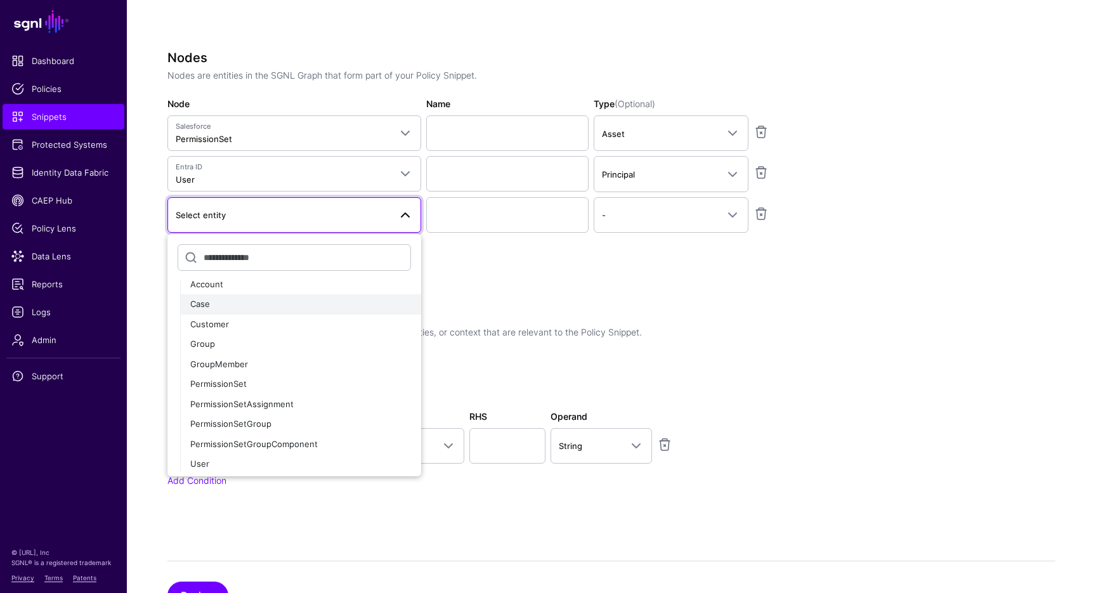
scroll to position [74, 0]
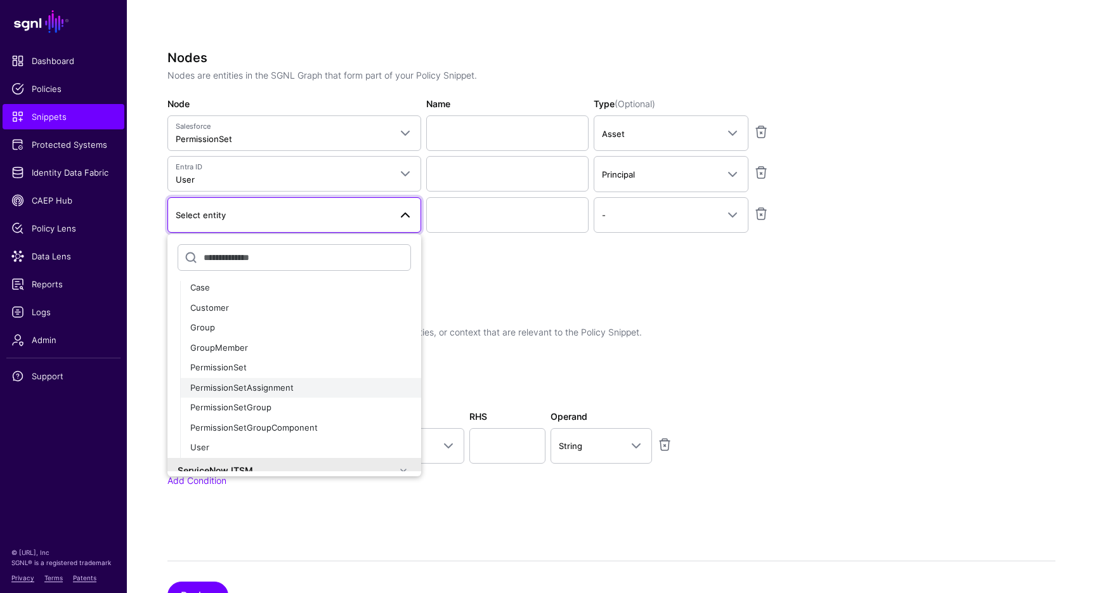
click at [350, 388] on div "PermissionSetAssignment" at bounding box center [300, 388] width 221 height 13
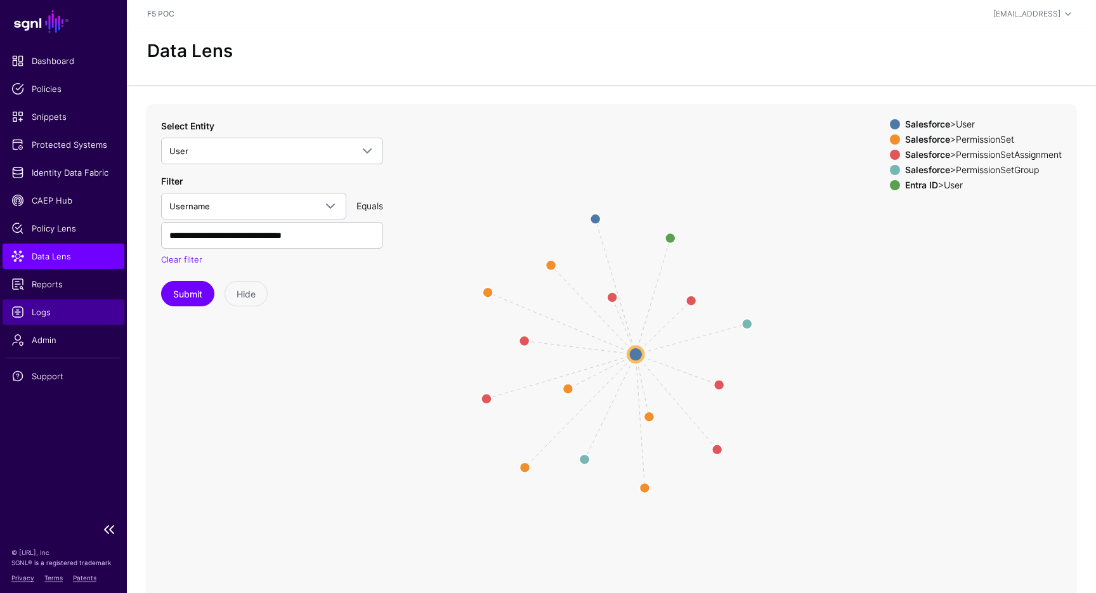
click at [58, 321] on link "Logs" at bounding box center [64, 311] width 122 height 25
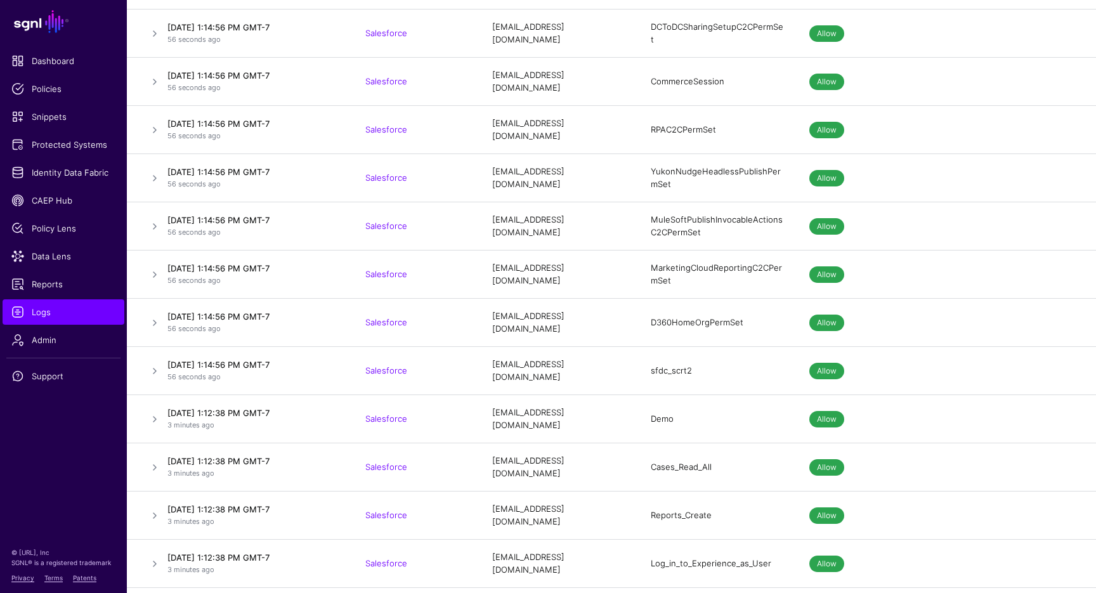
scroll to position [1541, 0]
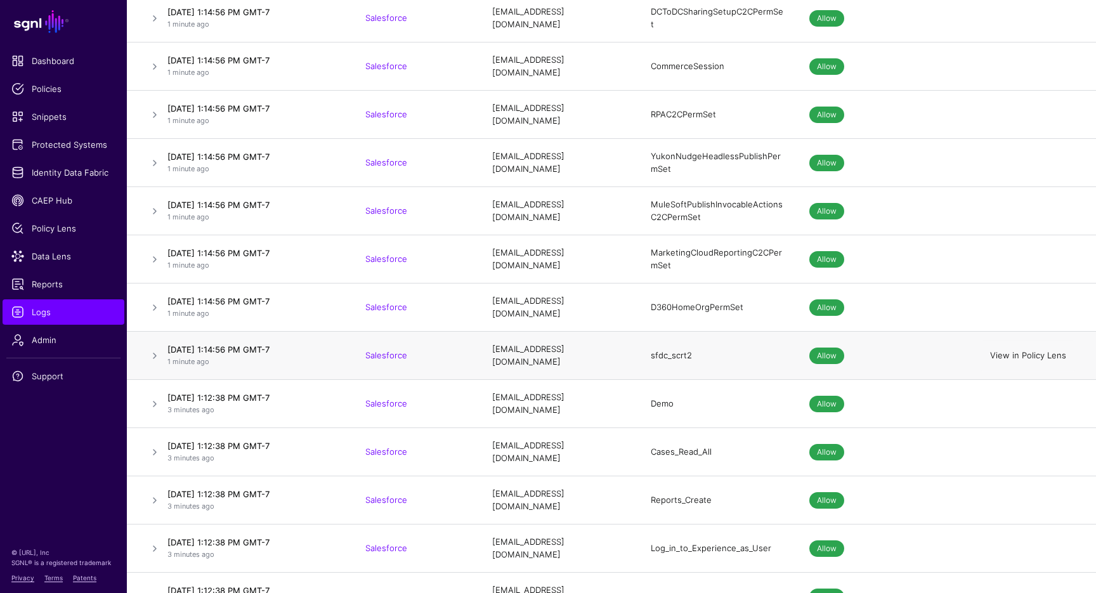
click at [1048, 350] on link "View in Policy Lens" at bounding box center [1028, 355] width 76 height 10
click at [64, 253] on span "Data Lens" at bounding box center [63, 256] width 104 height 13
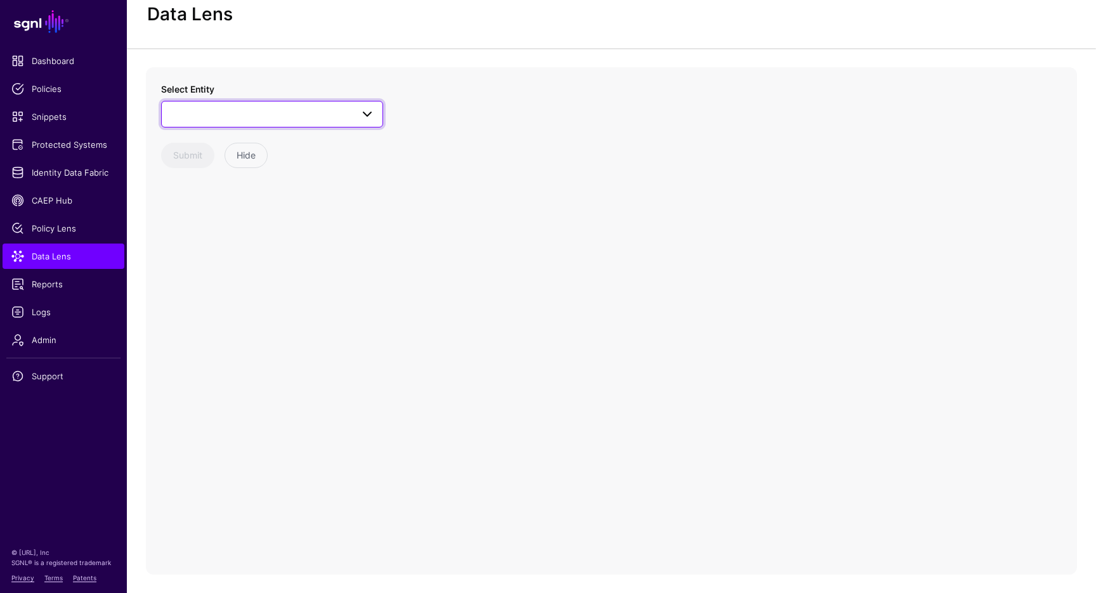
click at [369, 120] on span at bounding box center [366, 114] width 15 height 15
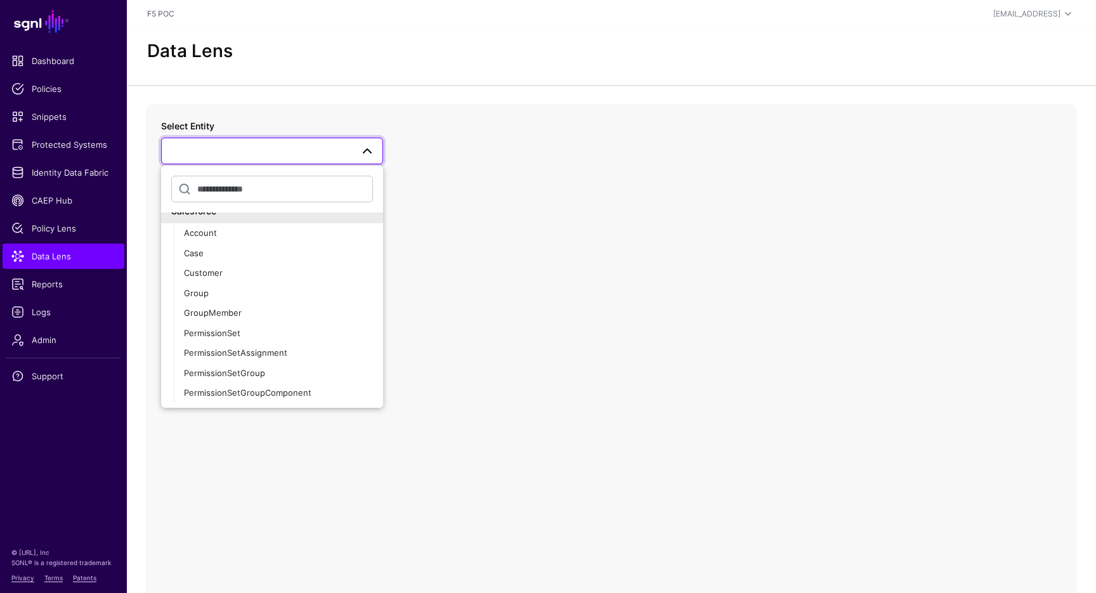
scroll to position [223, 0]
click at [281, 352] on span "PermissionSetAssignment" at bounding box center [235, 349] width 103 height 10
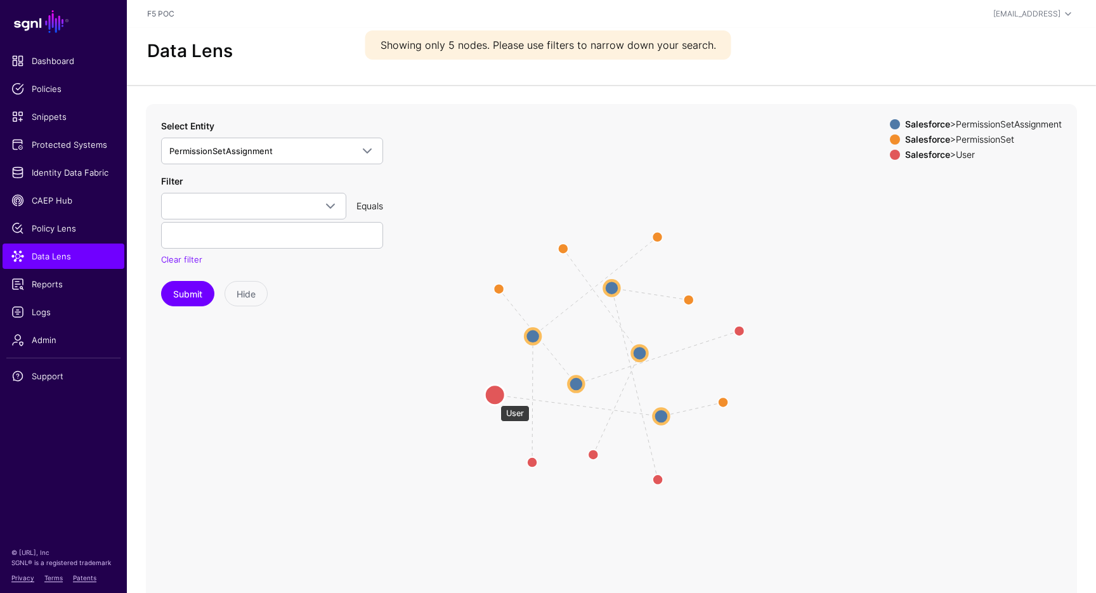
click at [494, 399] on circle at bounding box center [494, 394] width 20 height 20
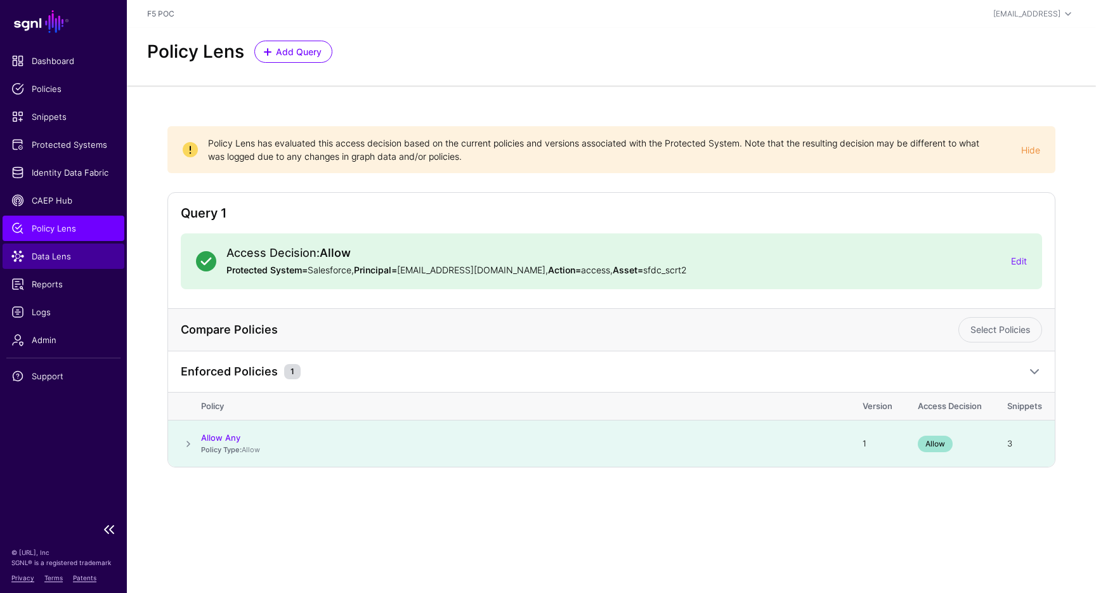
click at [69, 259] on span "Data Lens" at bounding box center [63, 256] width 104 height 13
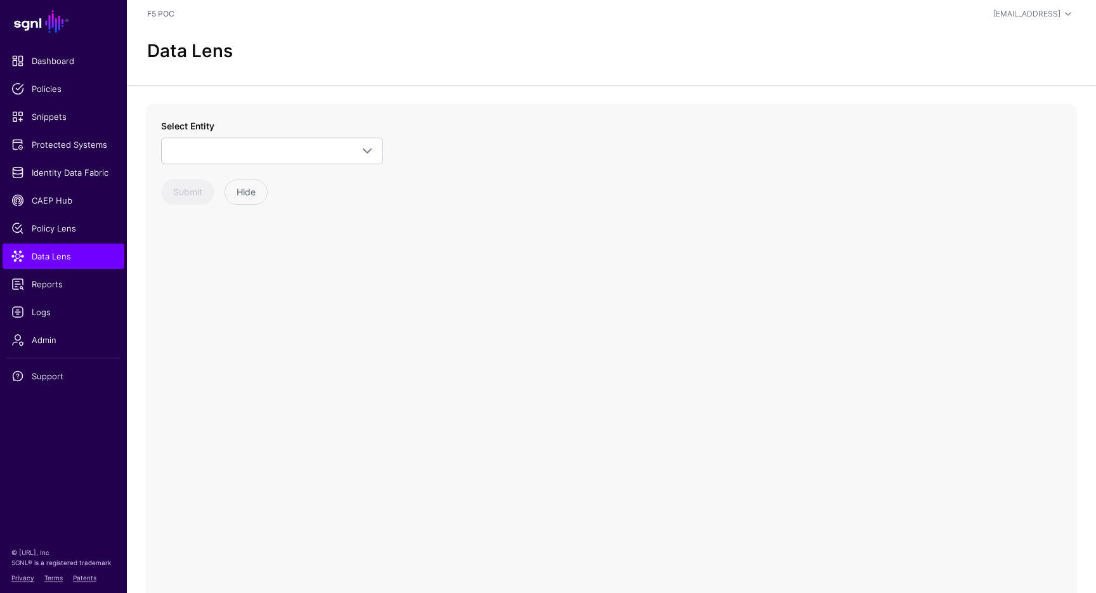
click at [366, 164] on div "Select Entity ServiceNow ITSM ChangeRequest ChangeTask CMDB Business App Config…" at bounding box center [272, 162] width 222 height 86
click at [366, 154] on span at bounding box center [366, 150] width 15 height 15
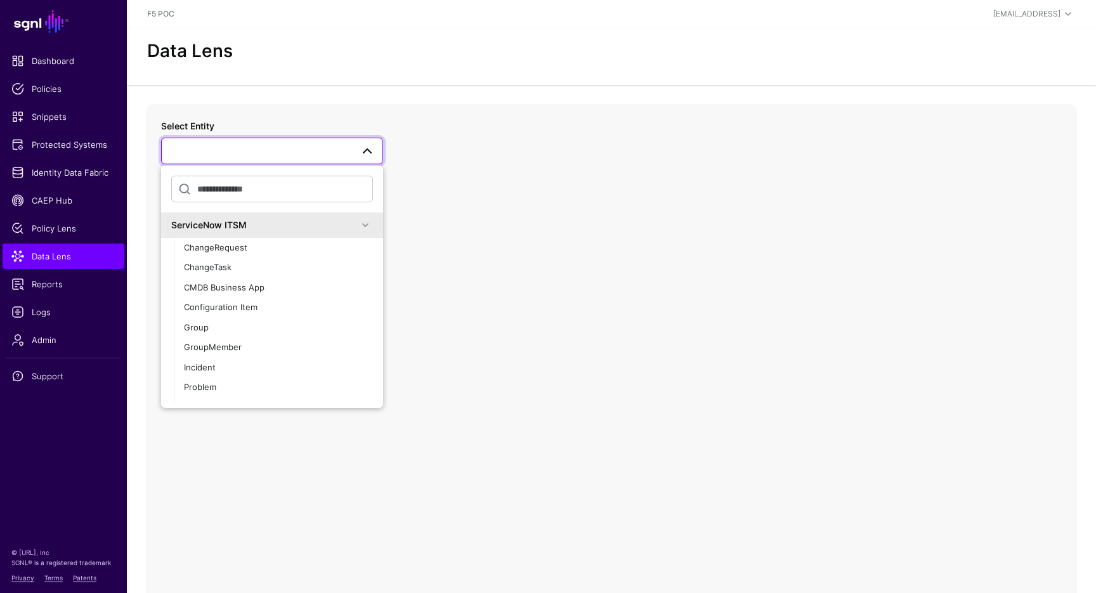
click at [363, 224] on span at bounding box center [365, 224] width 15 height 15
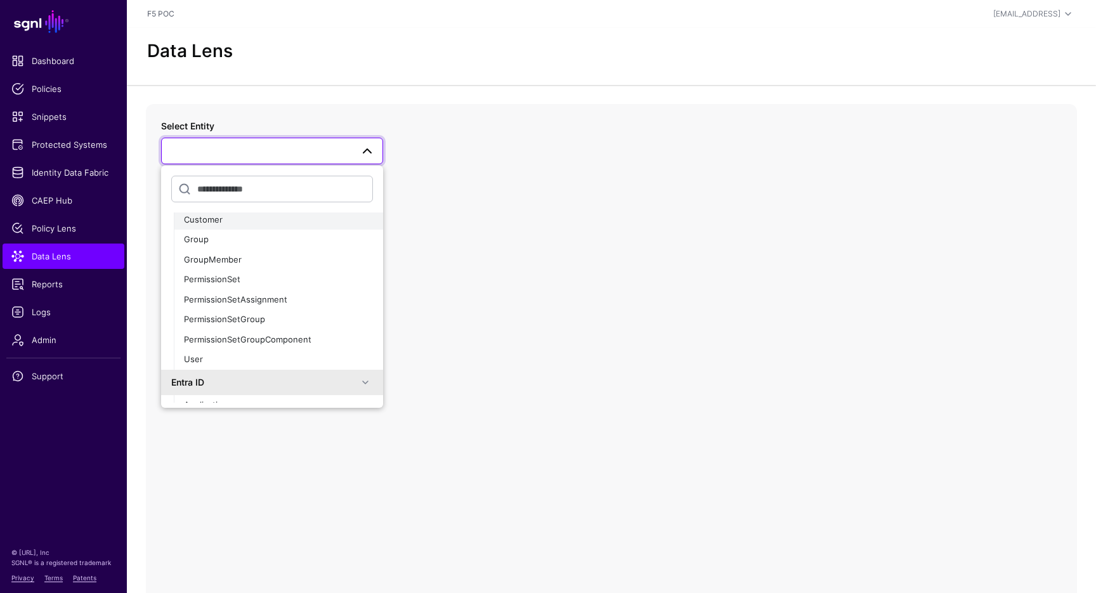
scroll to position [94, 0]
click at [320, 276] on div "PermissionSet" at bounding box center [278, 279] width 189 height 13
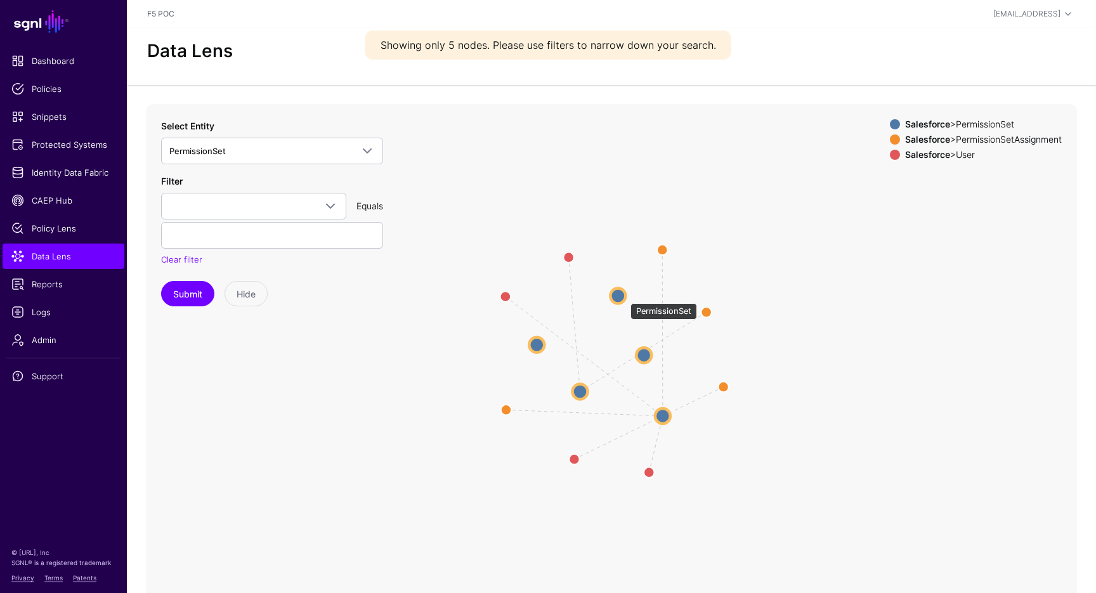
click at [624, 297] on circle at bounding box center [617, 295] width 15 height 15
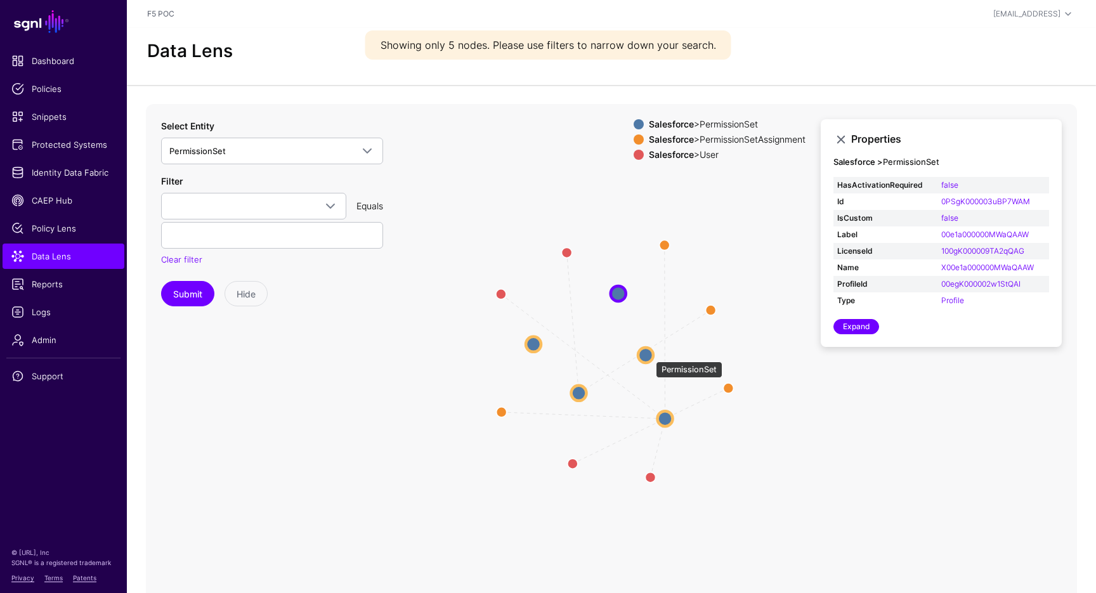
click at [649, 355] on circle at bounding box center [645, 354] width 15 height 15
click at [581, 387] on circle at bounding box center [577, 394] width 15 height 15
